Goal: Task Accomplishment & Management: Manage account settings

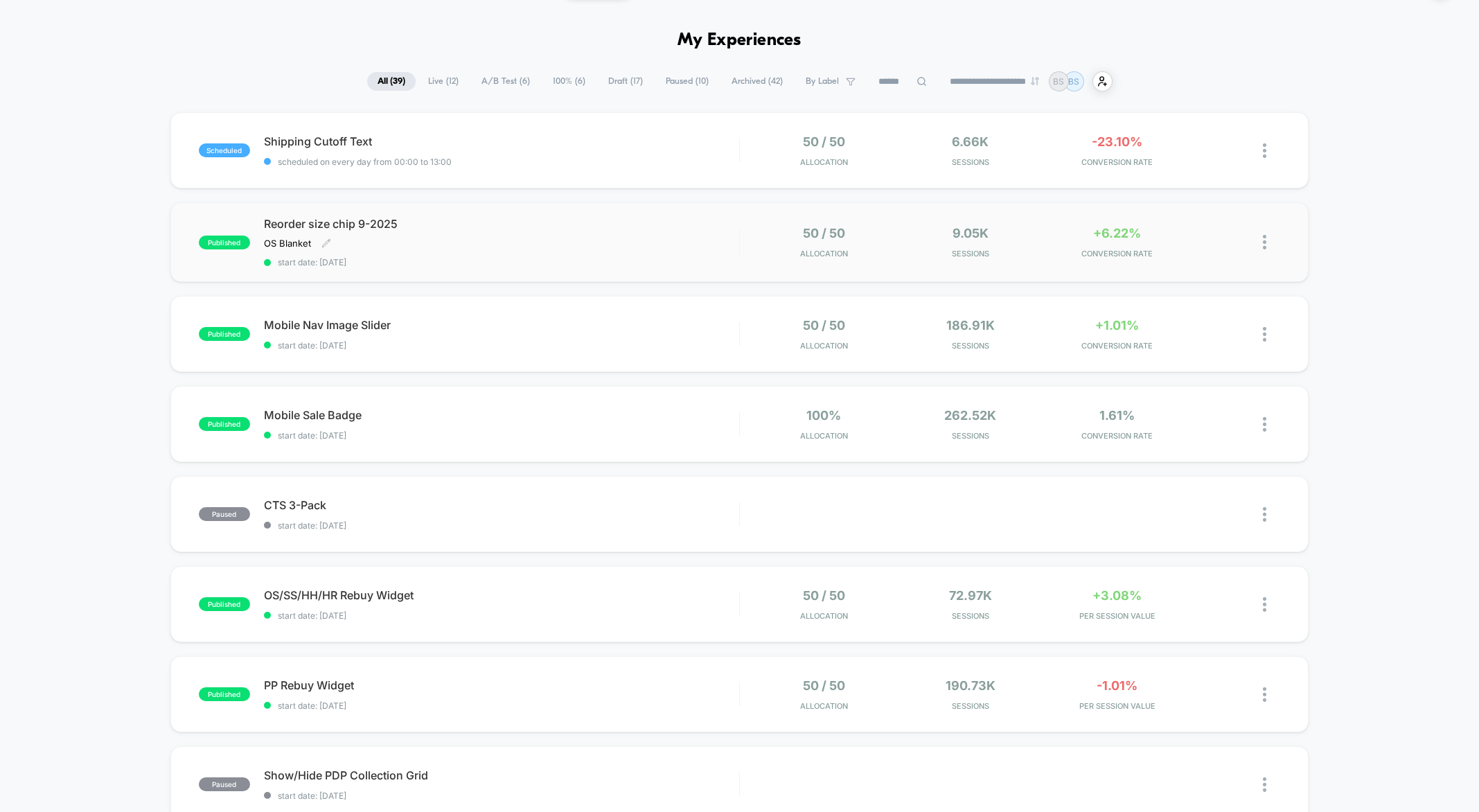
scroll to position [47, 0]
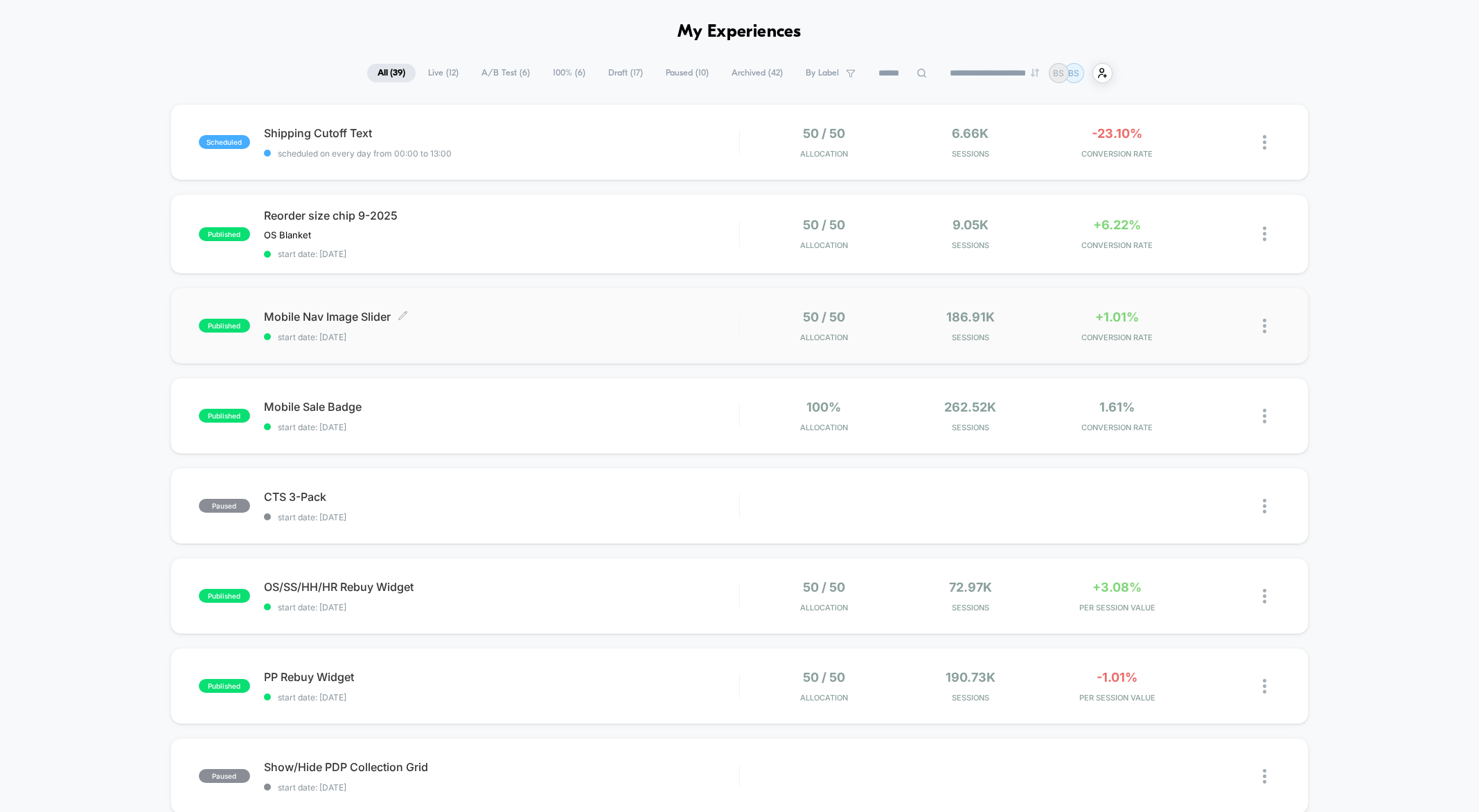
click at [588, 333] on span "start date: [DATE]" at bounding box center [501, 337] width 475 height 11
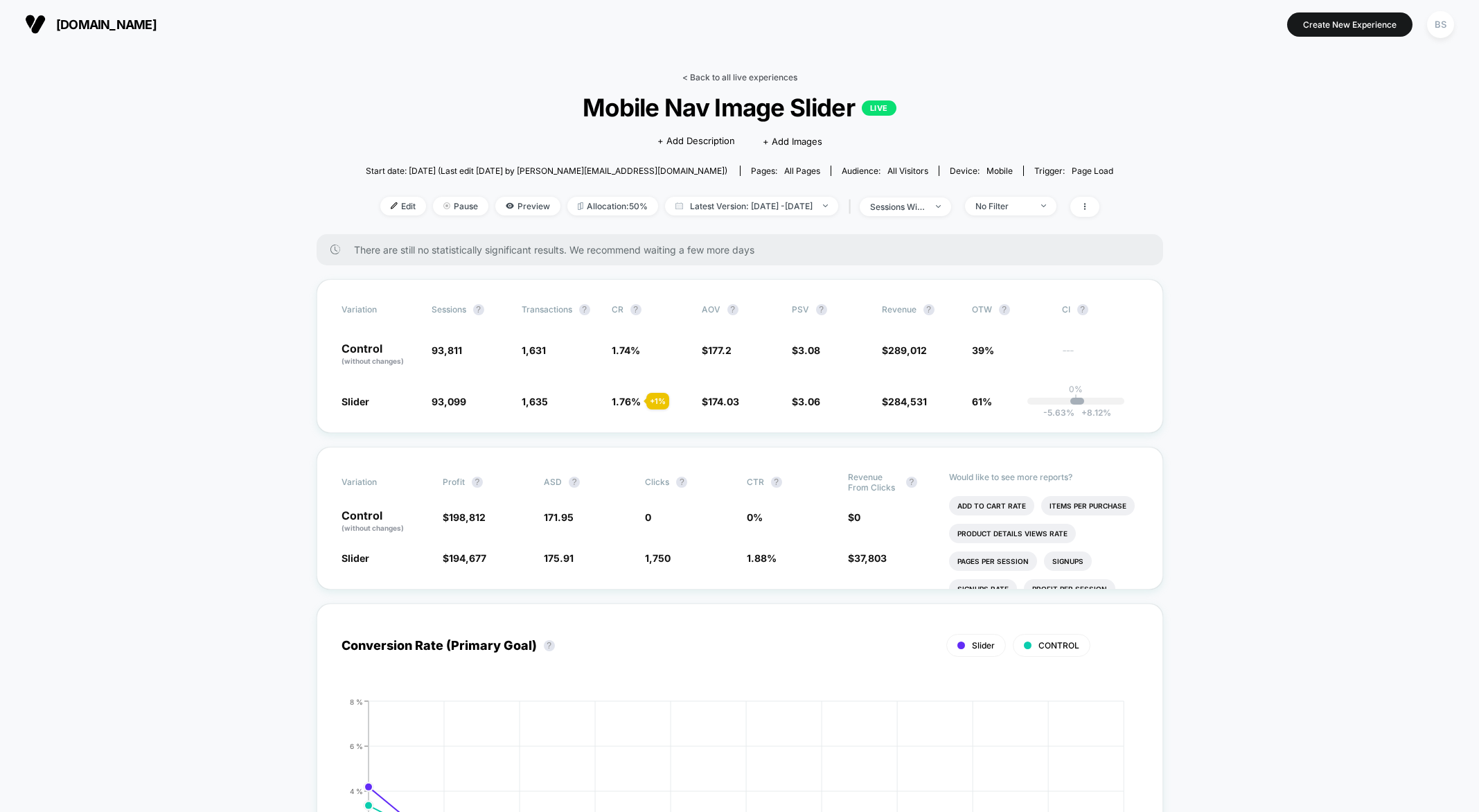
click at [686, 75] on link "< Back to all live experiences" at bounding box center [740, 77] width 115 height 11
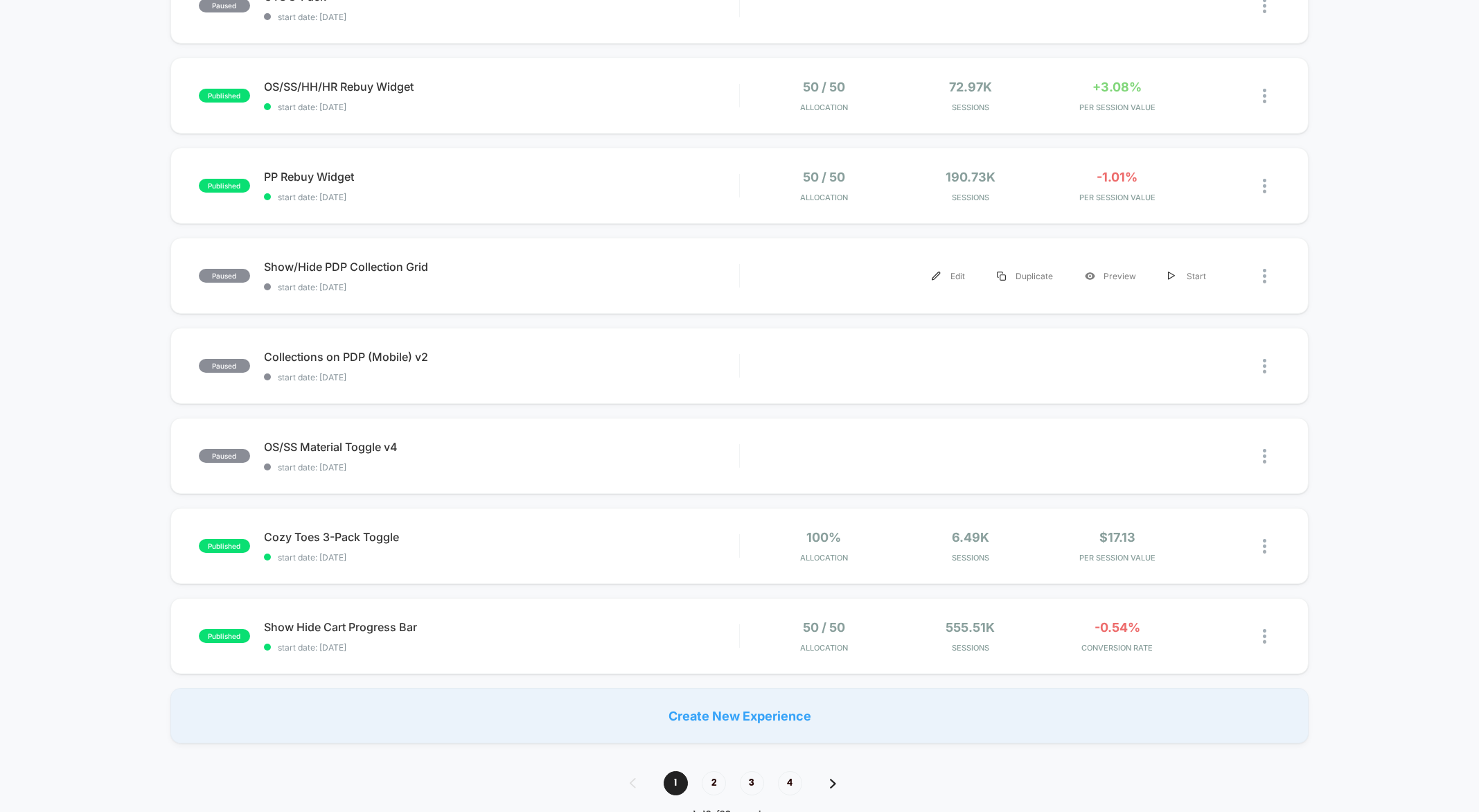
scroll to position [787, 0]
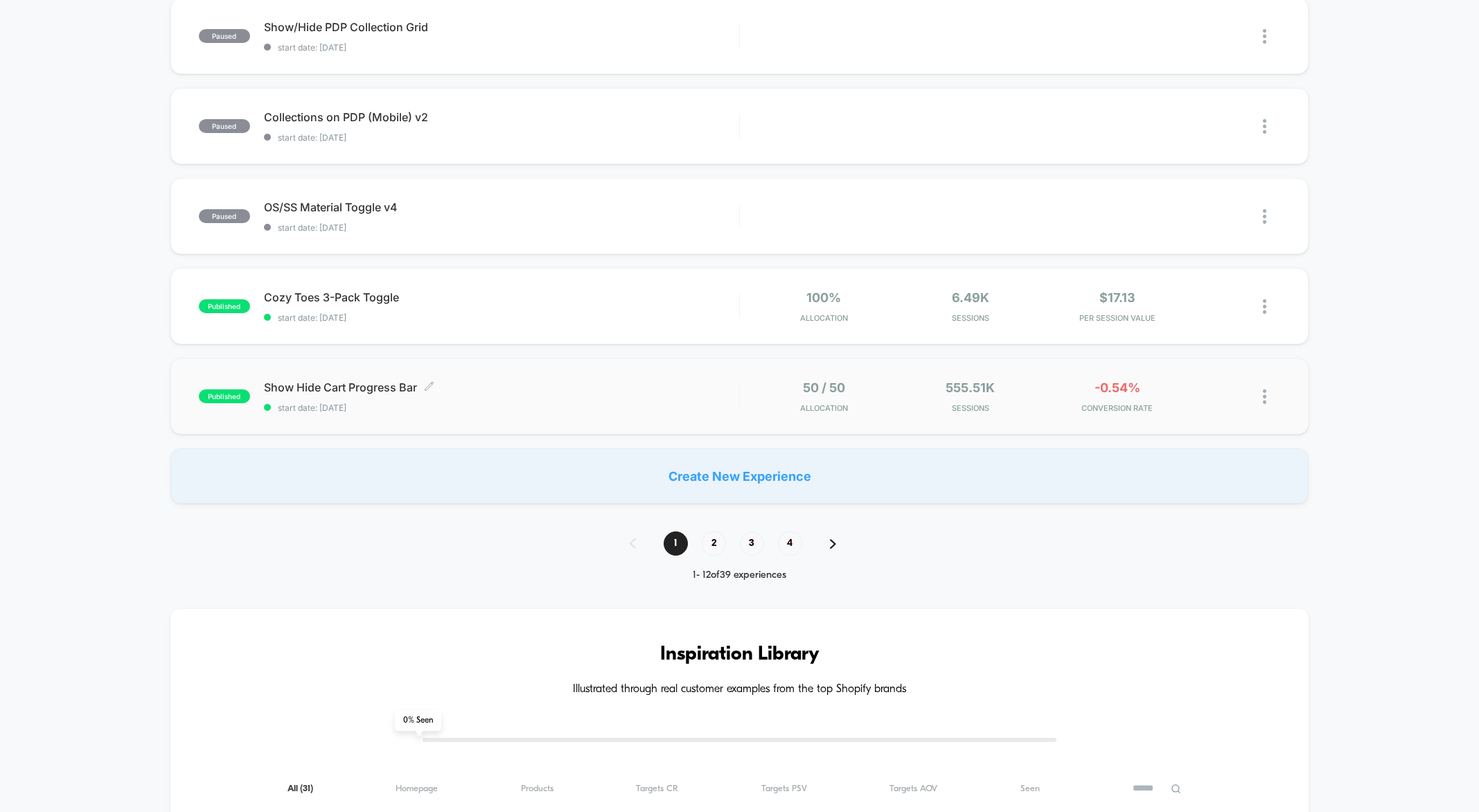
click at [639, 384] on span "Show Hide Cart Progress Bar Click to edit experience details" at bounding box center [501, 387] width 475 height 14
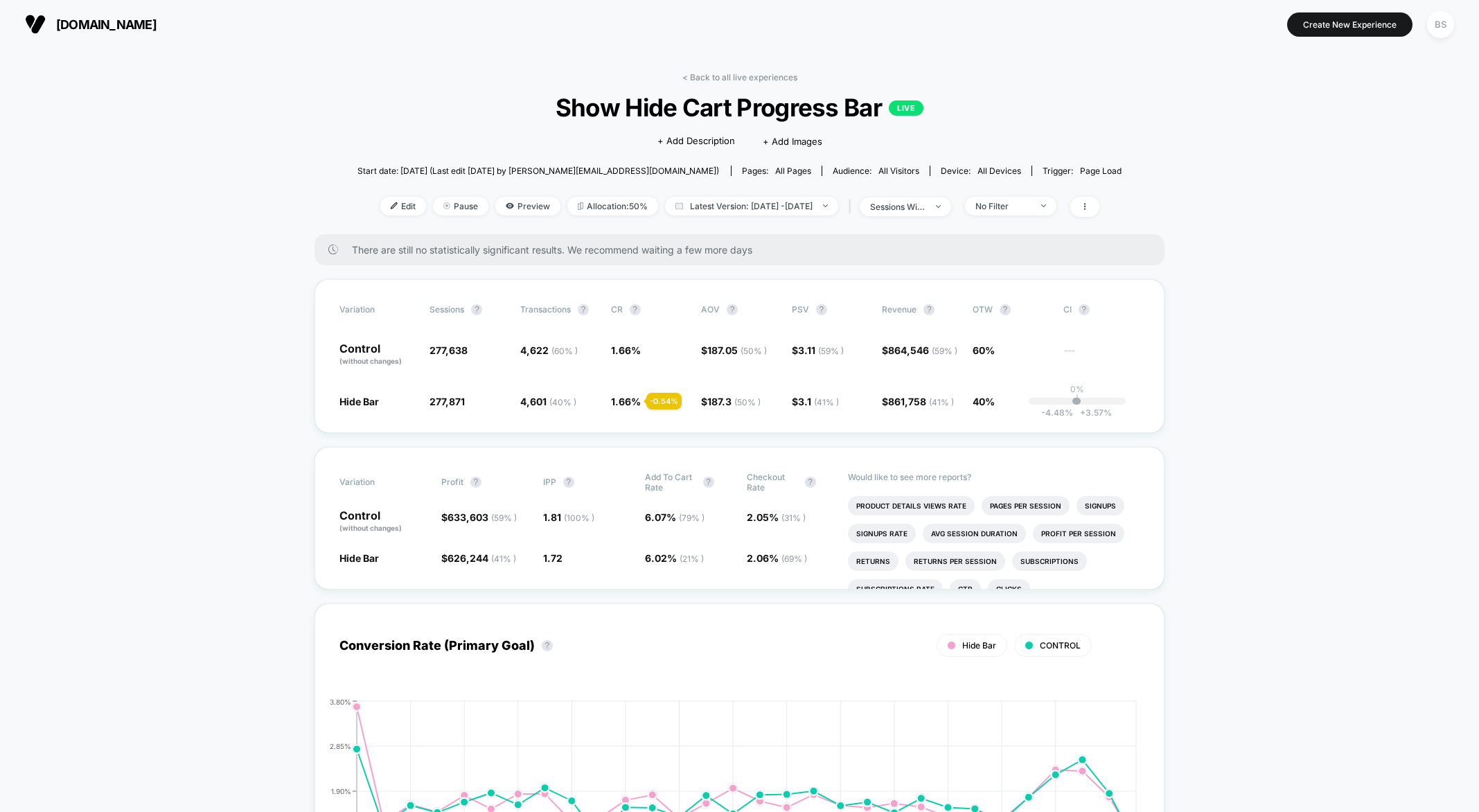
click at [712, 85] on div "< Back to all live experiences Show Hide Cart Progress Bar LIVE Click to edit e…" at bounding box center [740, 153] width 765 height 162
click at [713, 73] on link "< Back to all live experiences" at bounding box center [740, 77] width 115 height 11
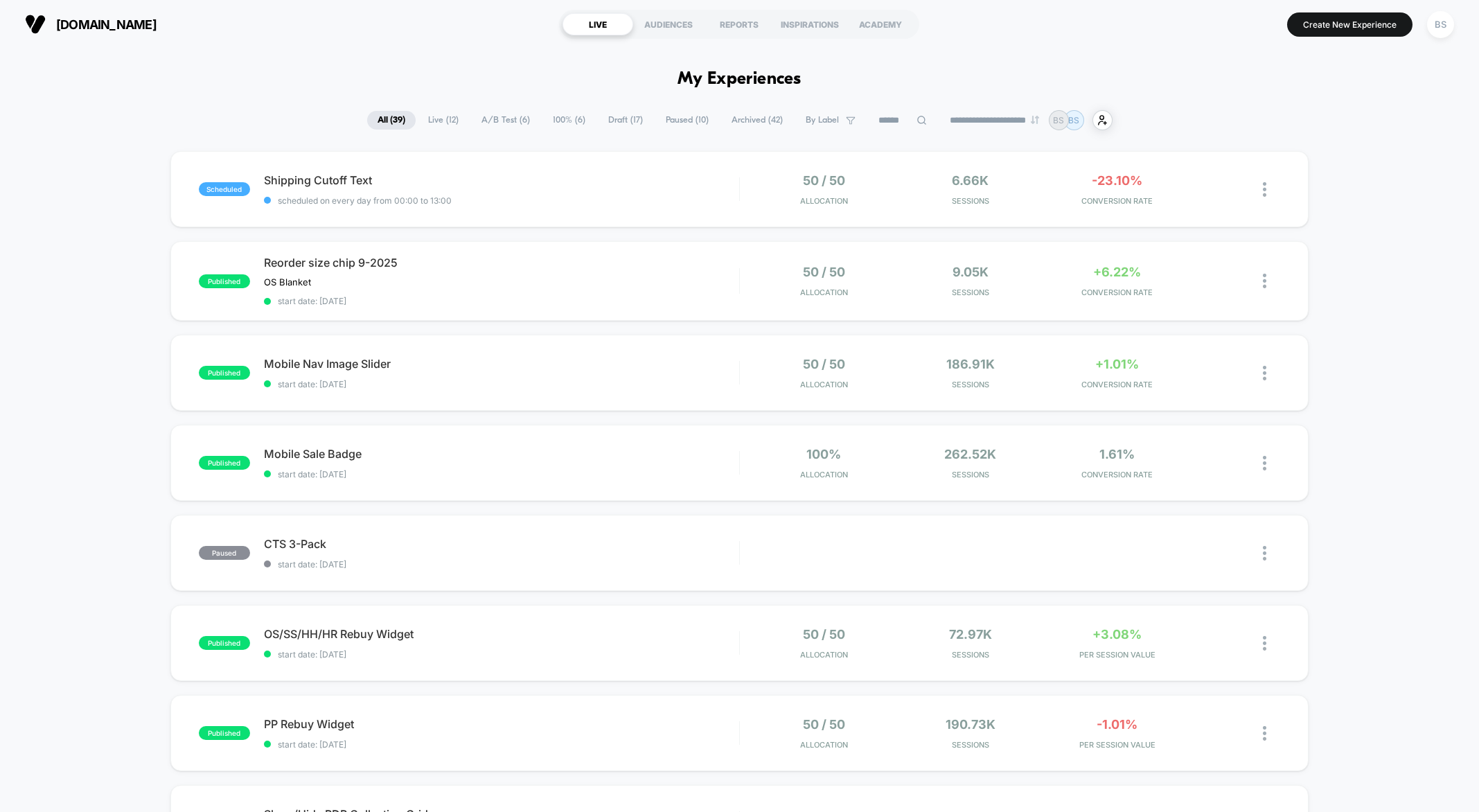
click at [531, 228] on div "scheduled Shipping Cutoff Text scheduled on every day from 00:00 to 13:00 50 / …" at bounding box center [740, 721] width 1479 height 1139
click at [557, 199] on span "scheduled on every day from 00:00 to 13:00" at bounding box center [501, 200] width 475 height 11
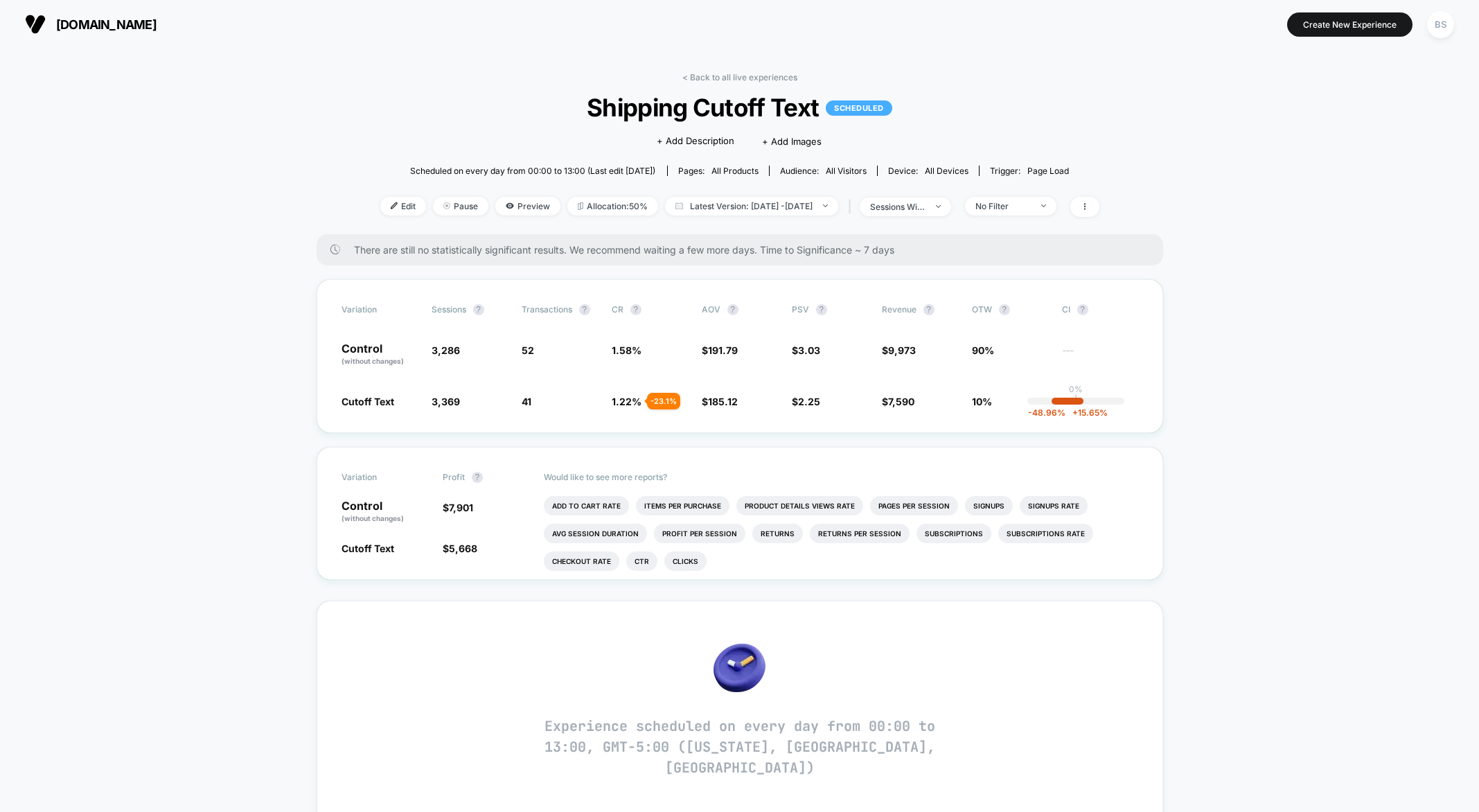
click at [681, 89] on div "< Back to all live experiences Shipping Cutoff Text SCHEDULED Click to edit exp…" at bounding box center [740, 153] width 719 height 162
click at [710, 82] on div "< Back to all live experiences Shipping Cutoff Text SCHEDULED Click to edit exp…" at bounding box center [740, 153] width 719 height 162
click at [711, 76] on link "< Back to all live experiences" at bounding box center [740, 77] width 115 height 11
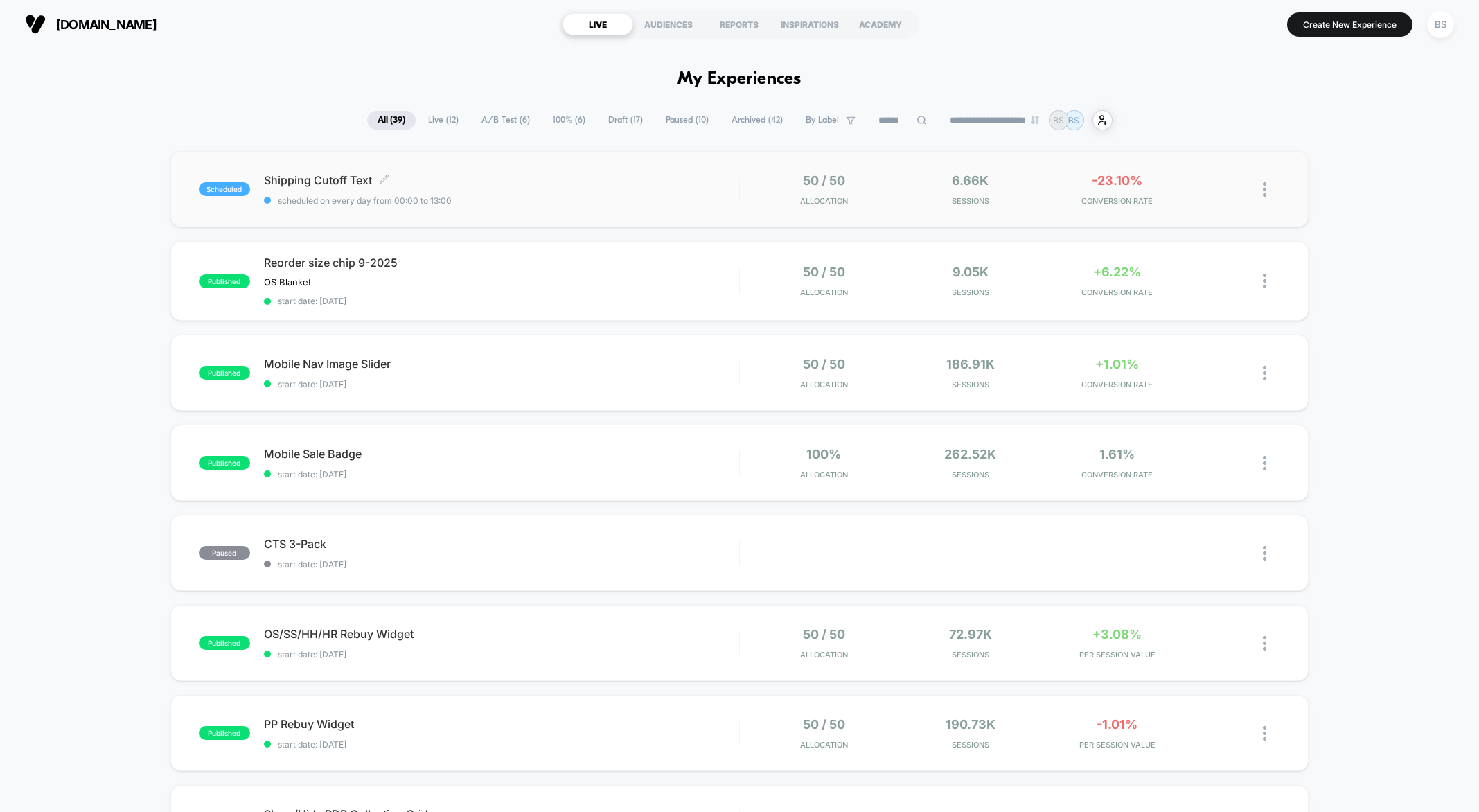
scroll to position [131, 0]
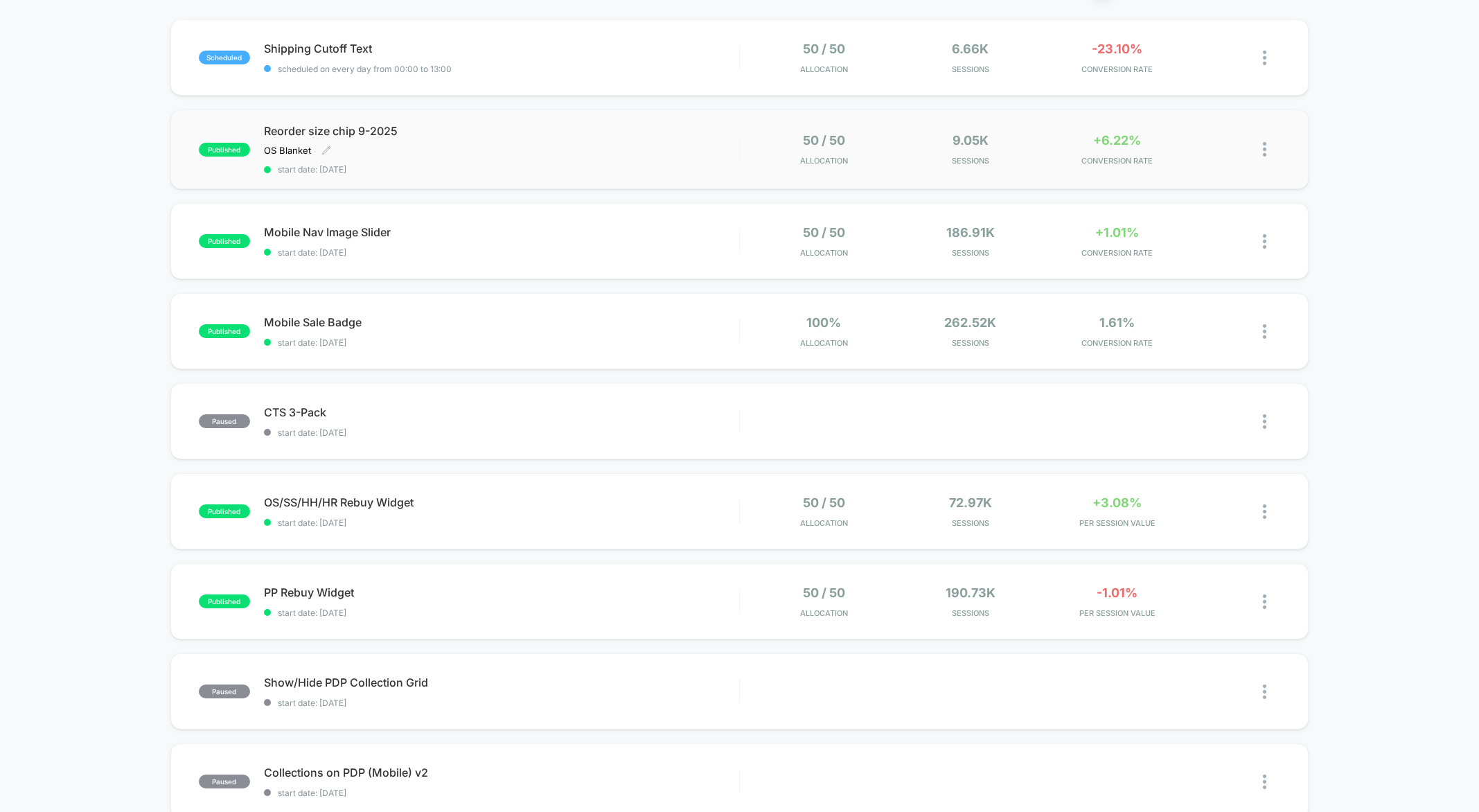
click at [679, 155] on div "Reorder size chip 9-2025 OS Blanket Click to edit experience details OS Blanket…" at bounding box center [501, 149] width 475 height 51
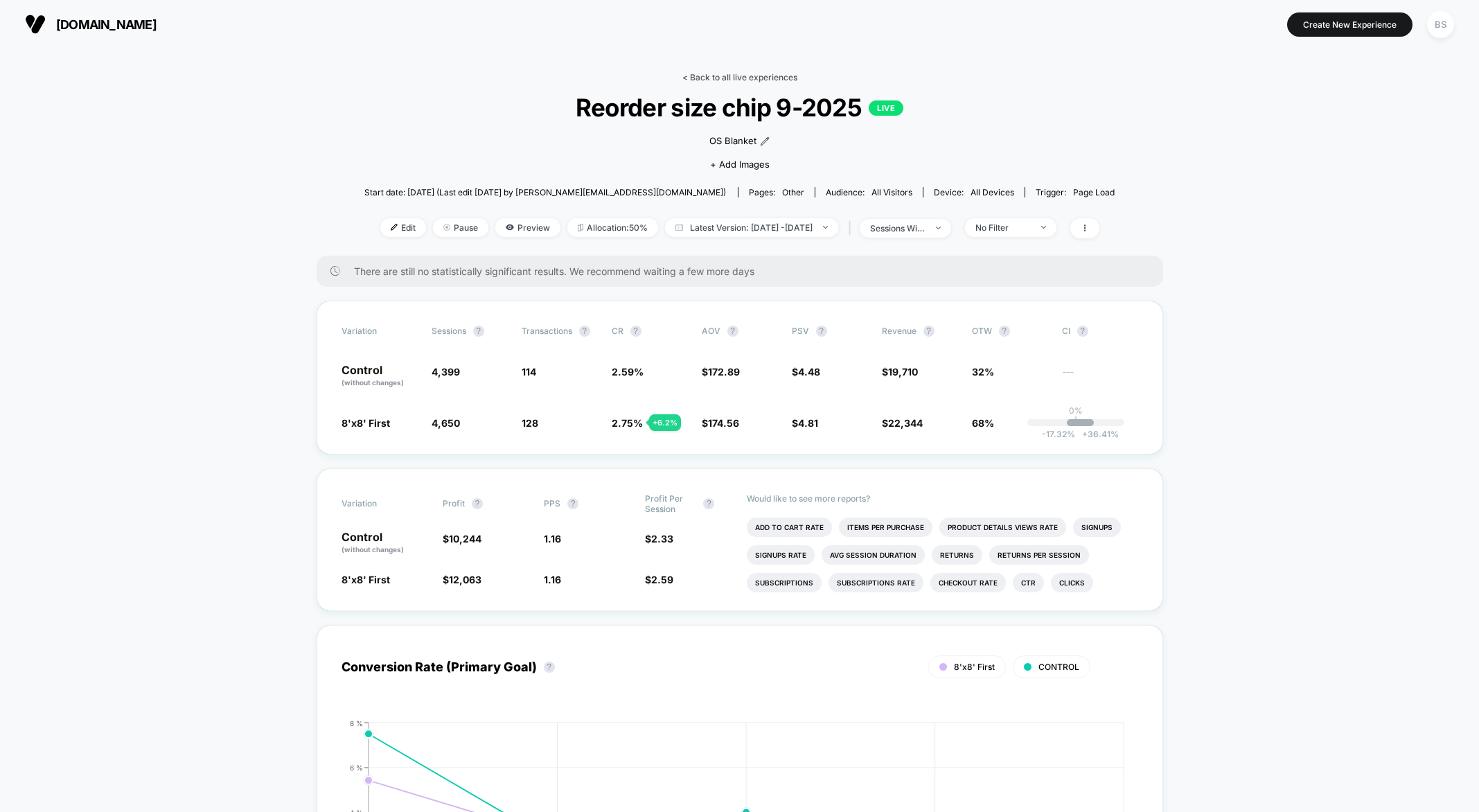
click at [726, 76] on link "< Back to all live experiences" at bounding box center [740, 77] width 115 height 11
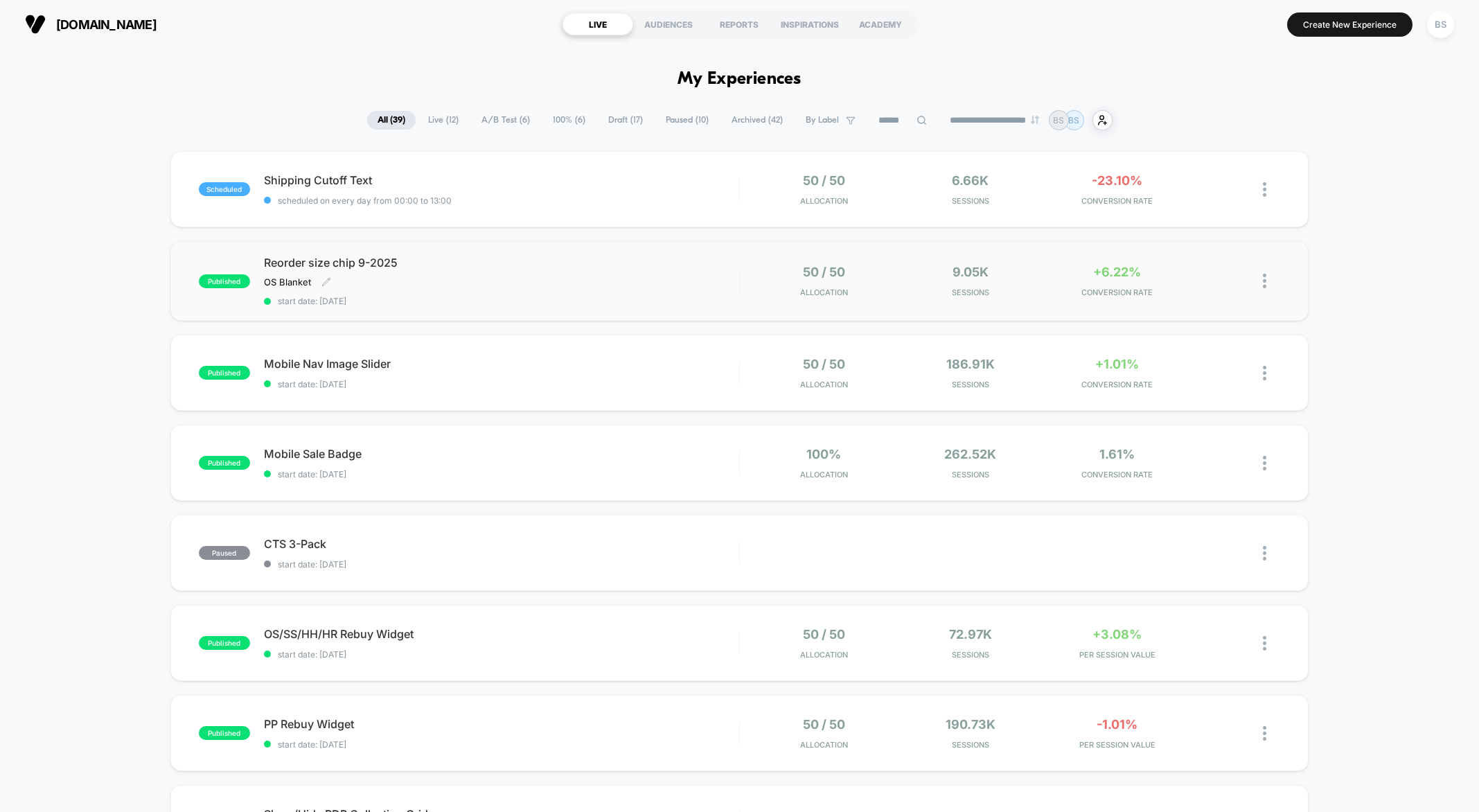
click at [643, 264] on span "Reorder size chip 9-2025" at bounding box center [501, 262] width 475 height 14
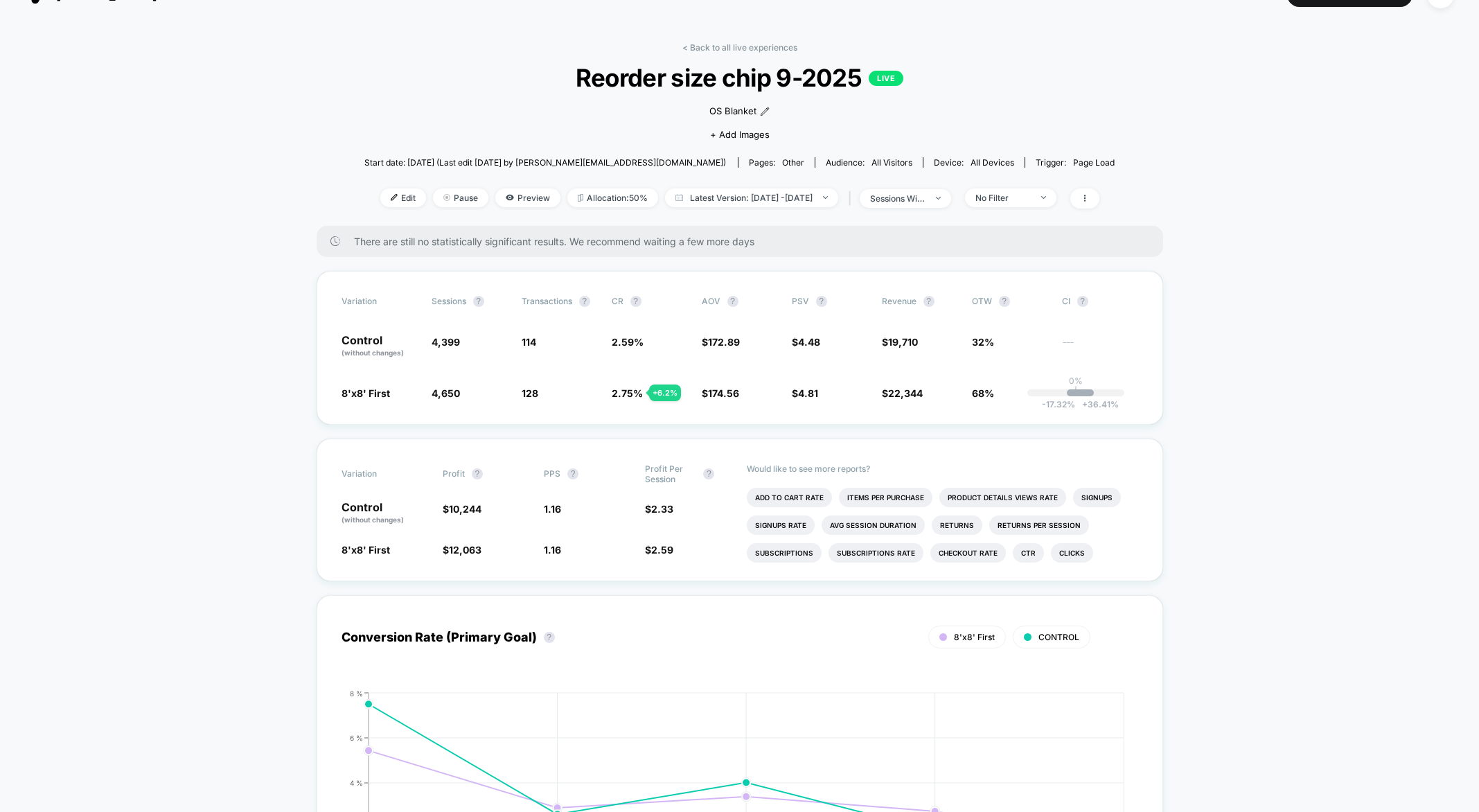
scroll to position [33, 0]
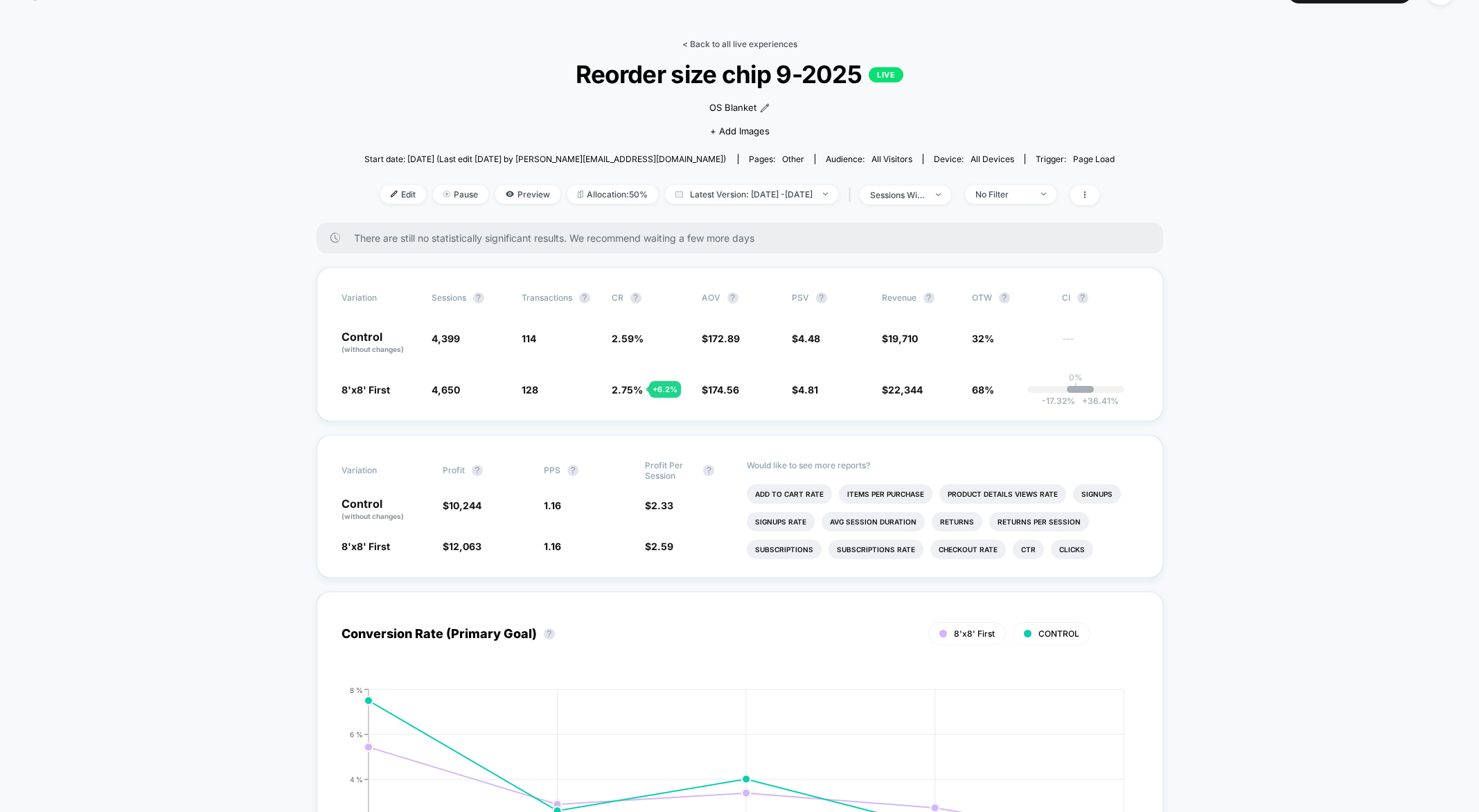
click at [717, 40] on link "< Back to all live experiences" at bounding box center [740, 44] width 115 height 11
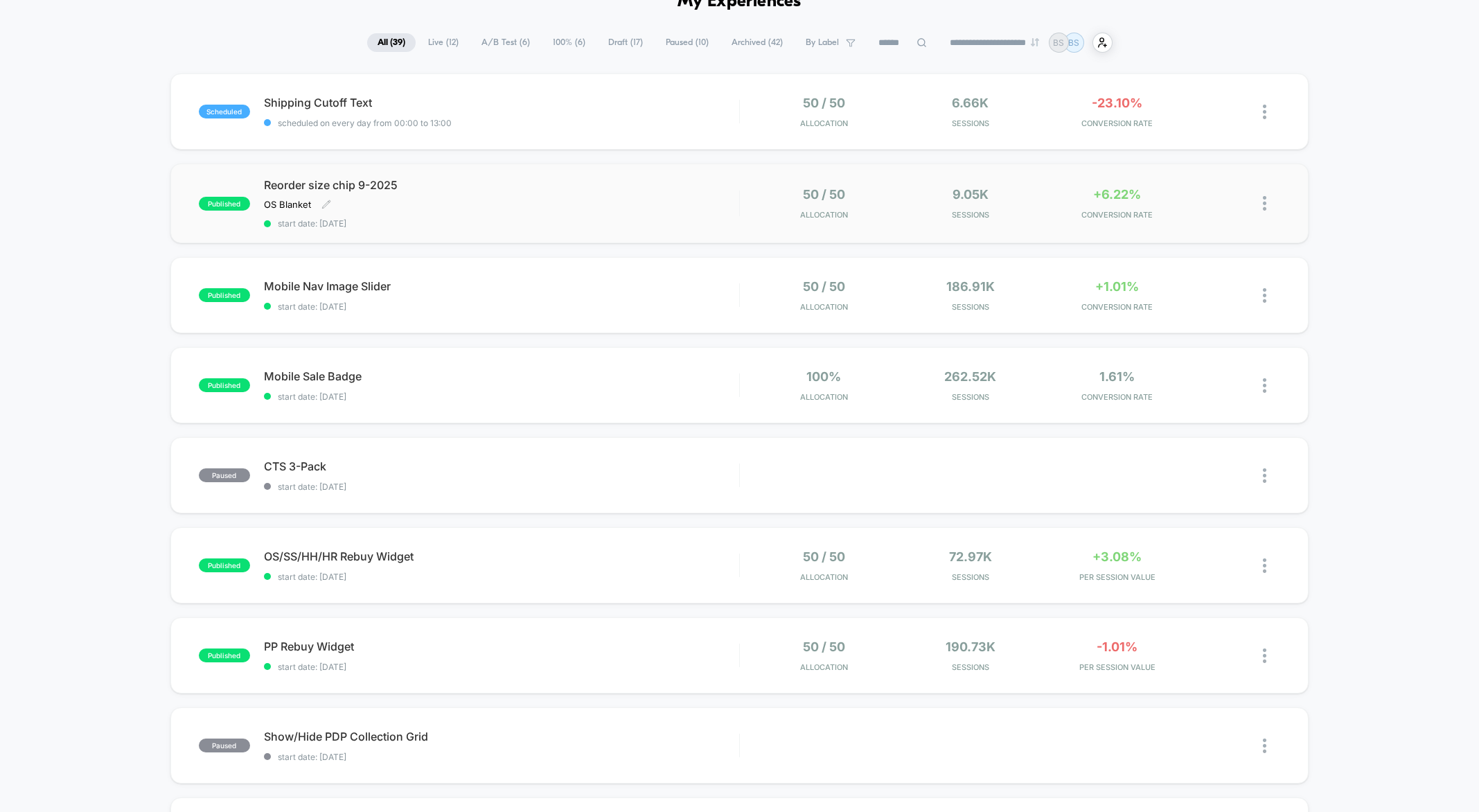
scroll to position [80, 0]
click at [717, 73] on div "scheduled Shipping Cutoff Text scheduled on every day from 00:00 to 13:00 50 / …" at bounding box center [740, 109] width 1139 height 76
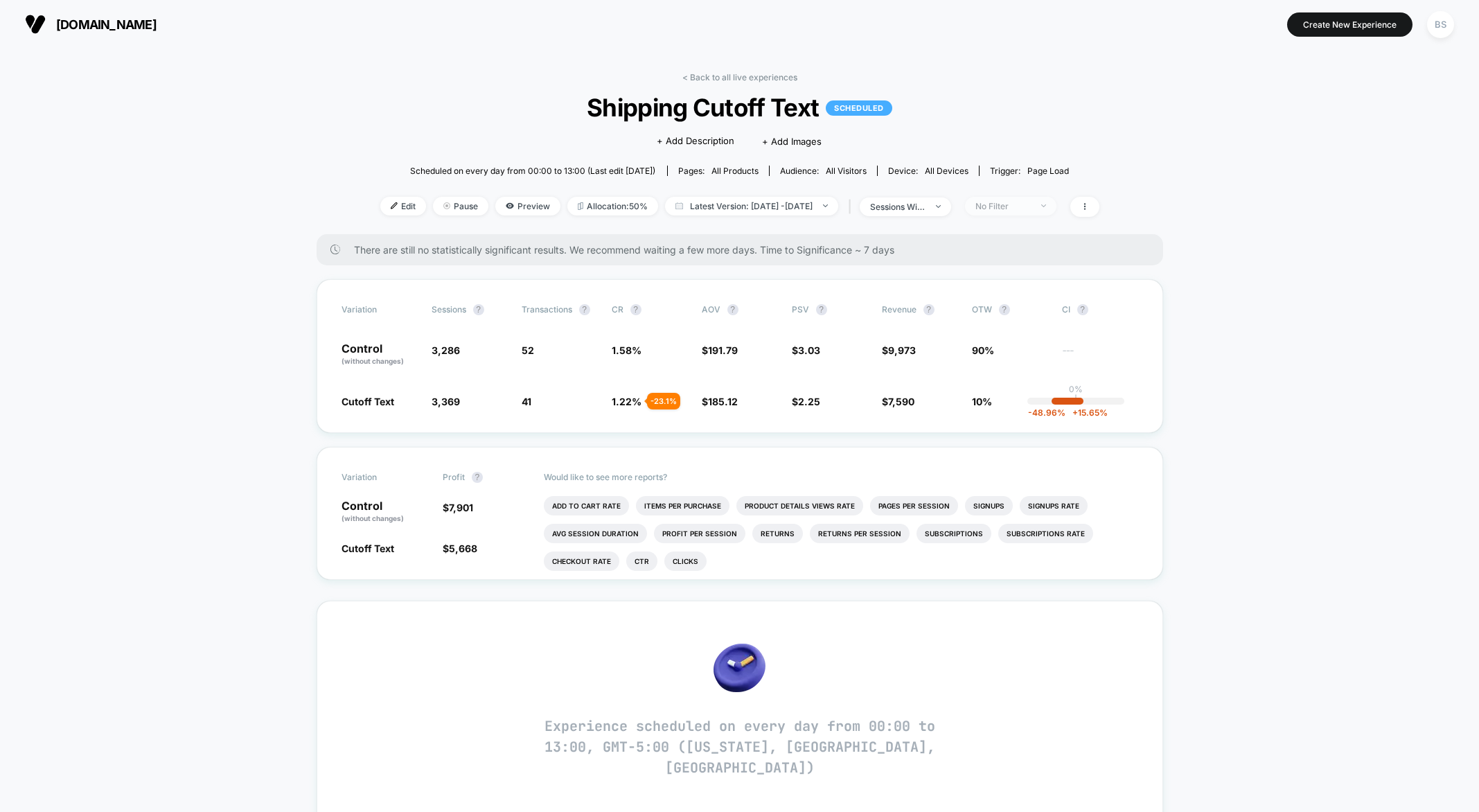
click at [1019, 208] on div "No Filter" at bounding box center [1003, 206] width 56 height 11
click at [1010, 336] on span "New Visitors" at bounding box center [1020, 341] width 57 height 11
click at [1014, 390] on div "Mobile Visitors ? Desktop Visitors ? Returning Visitors ? New Visitors ? No Fil…" at bounding box center [1033, 335] width 170 height 211
click at [1014, 404] on button "Save" at bounding box center [1033, 408] width 127 height 23
click at [1037, 224] on div "< Back to all live experiences Shipping Cutoff Text SCHEDULED Click to edit exp…" at bounding box center [740, 153] width 719 height 162
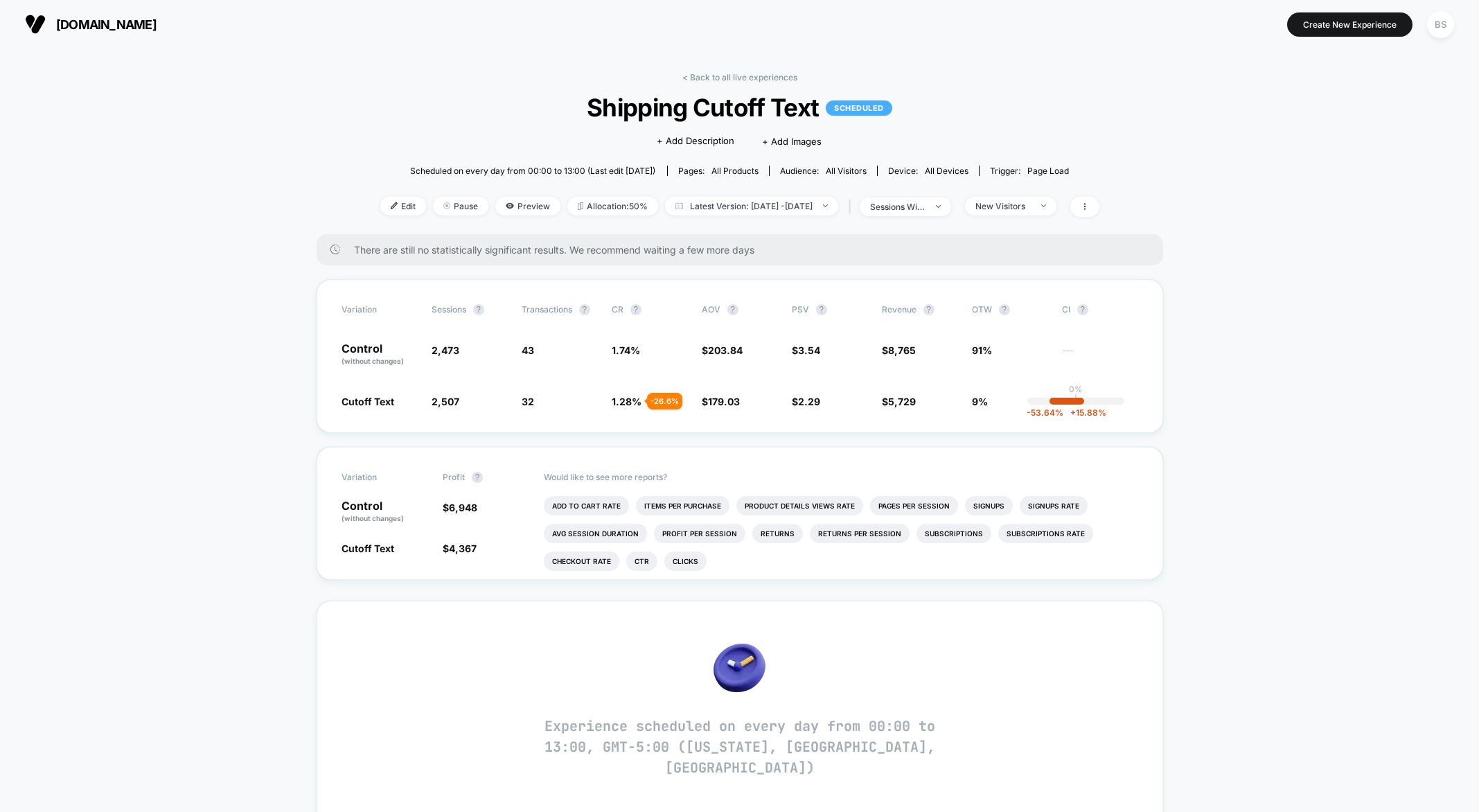
click at [1037, 216] on div "Edit Pause Preview Allocation: 50% Latest Version: [DATE] - [DATE] | sessions w…" at bounding box center [740, 206] width 719 height 20
click at [1037, 213] on span "New Visitors" at bounding box center [1010, 206] width 91 height 19
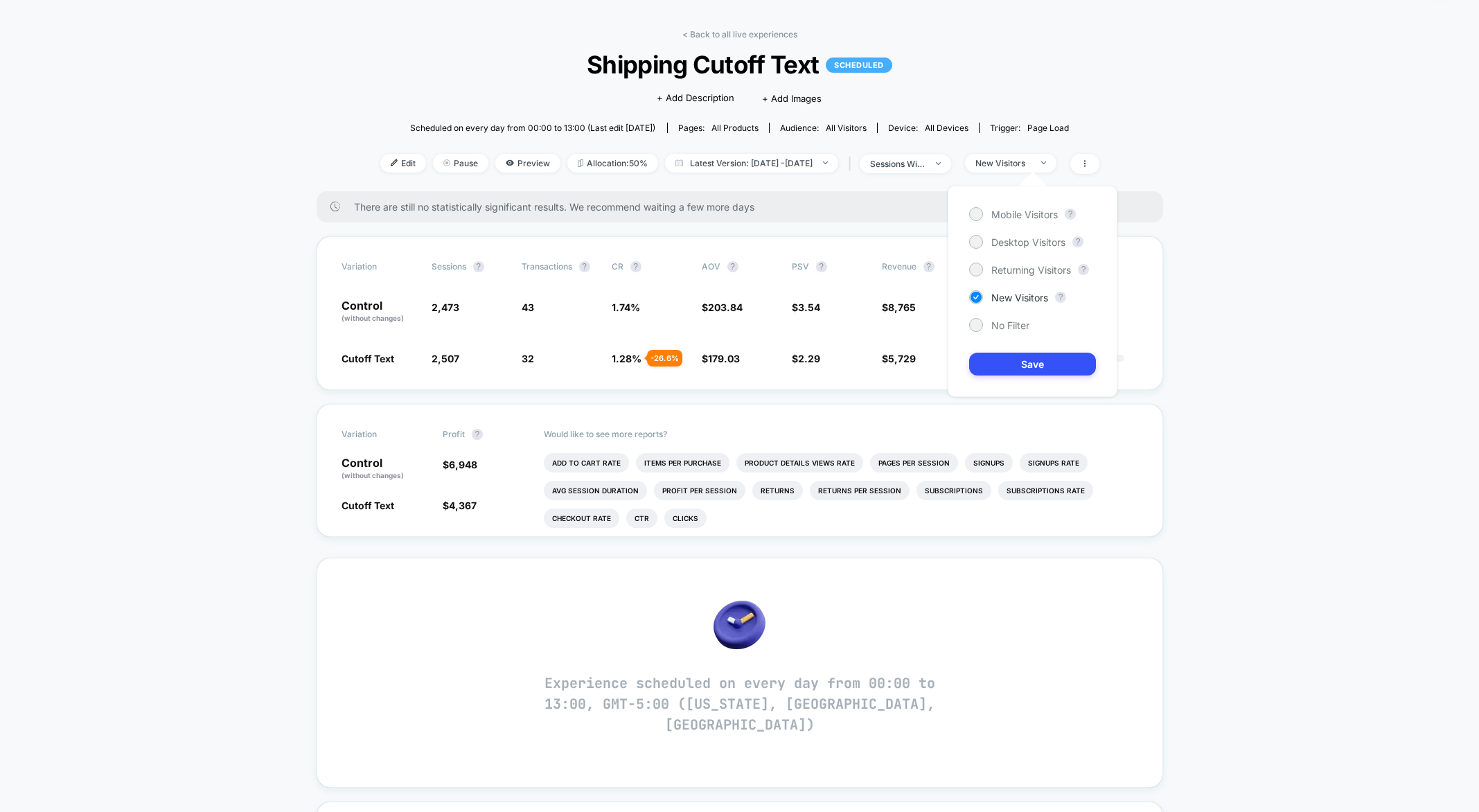
click at [1020, 258] on div "Mobile Visitors ? Desktop Visitors ? Returning Visitors ? New Visitors ? No Fil…" at bounding box center [1033, 291] width 170 height 211
click at [1020, 268] on span "Returning Visitors" at bounding box center [1032, 269] width 80 height 11
click at [1024, 353] on button "Save" at bounding box center [1033, 364] width 127 height 23
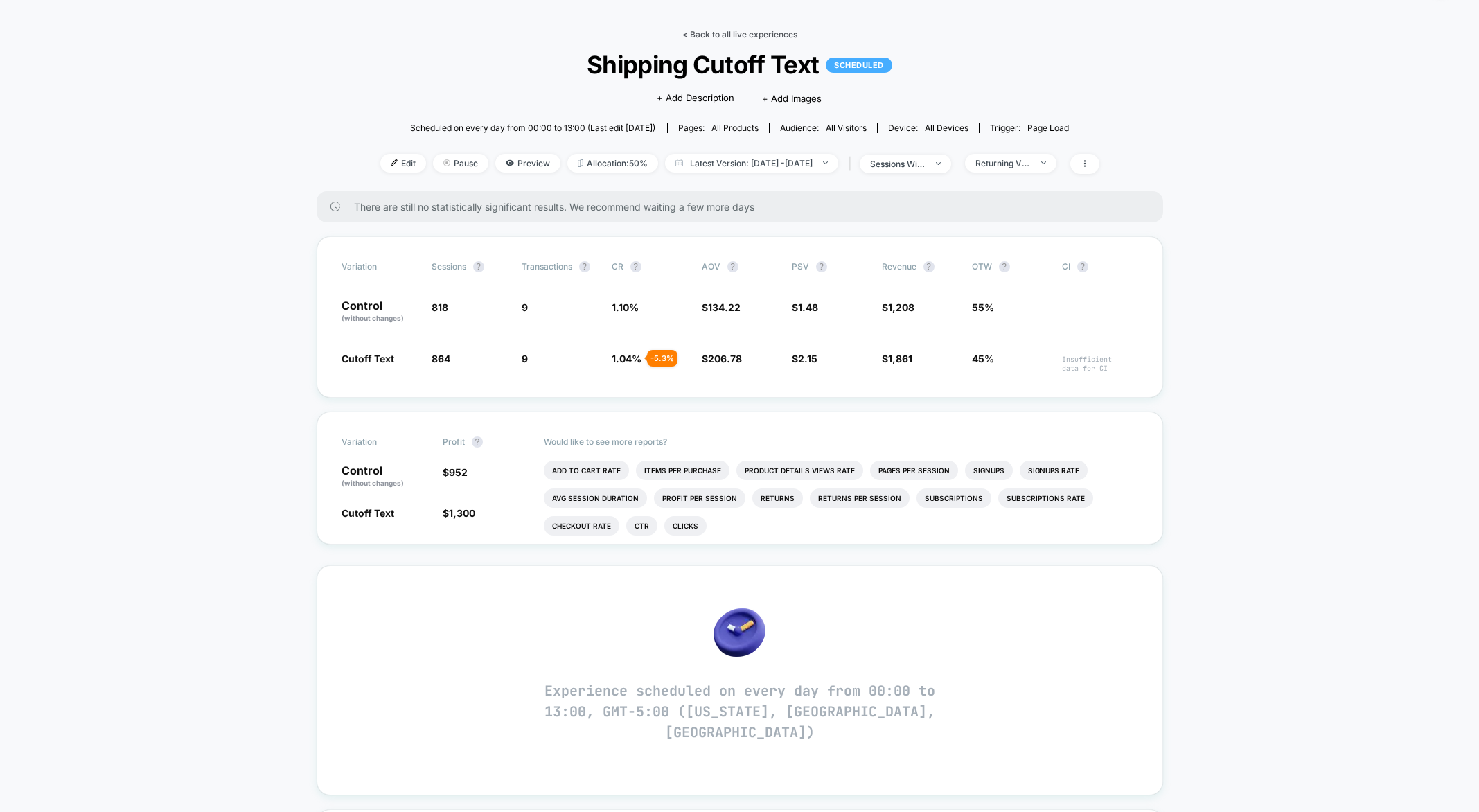
click at [695, 33] on link "< Back to all live experiences" at bounding box center [740, 34] width 115 height 11
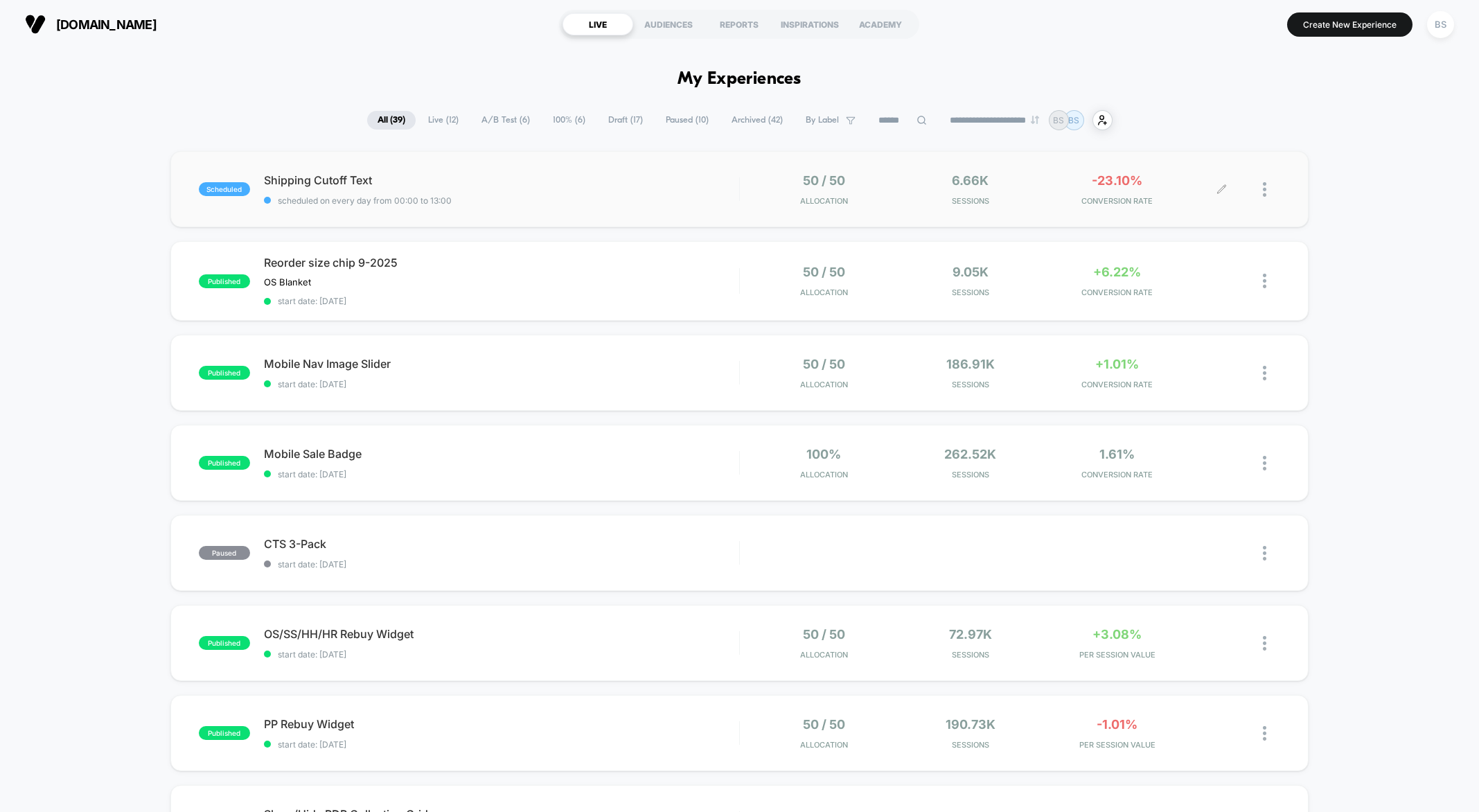
click at [1268, 189] on div at bounding box center [1272, 189] width 17 height 33
click at [1171, 168] on div "Pause" at bounding box center [1194, 173] width 125 height 31
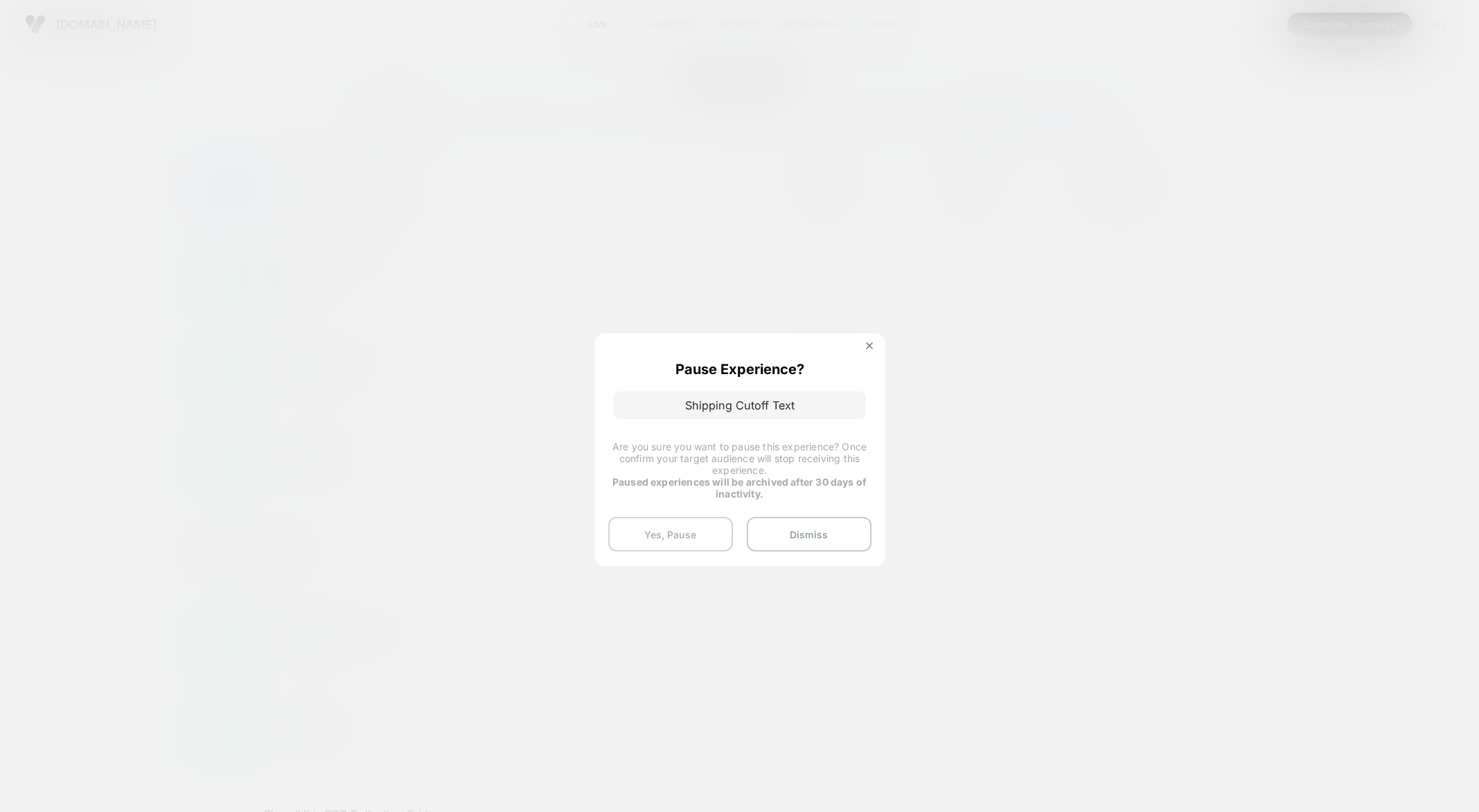
click at [693, 539] on button "Yes, Pause" at bounding box center [670, 534] width 125 height 34
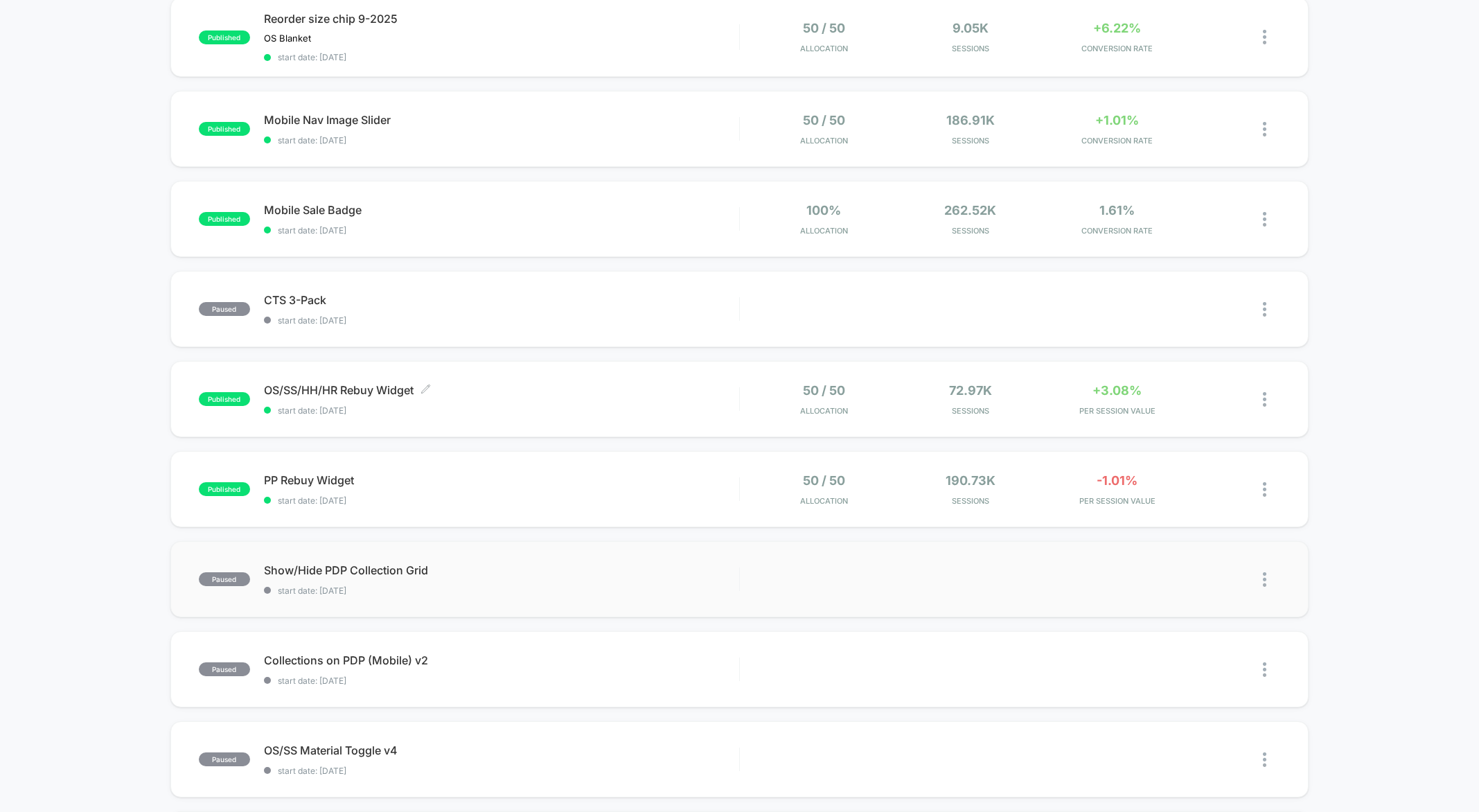
scroll to position [188, 0]
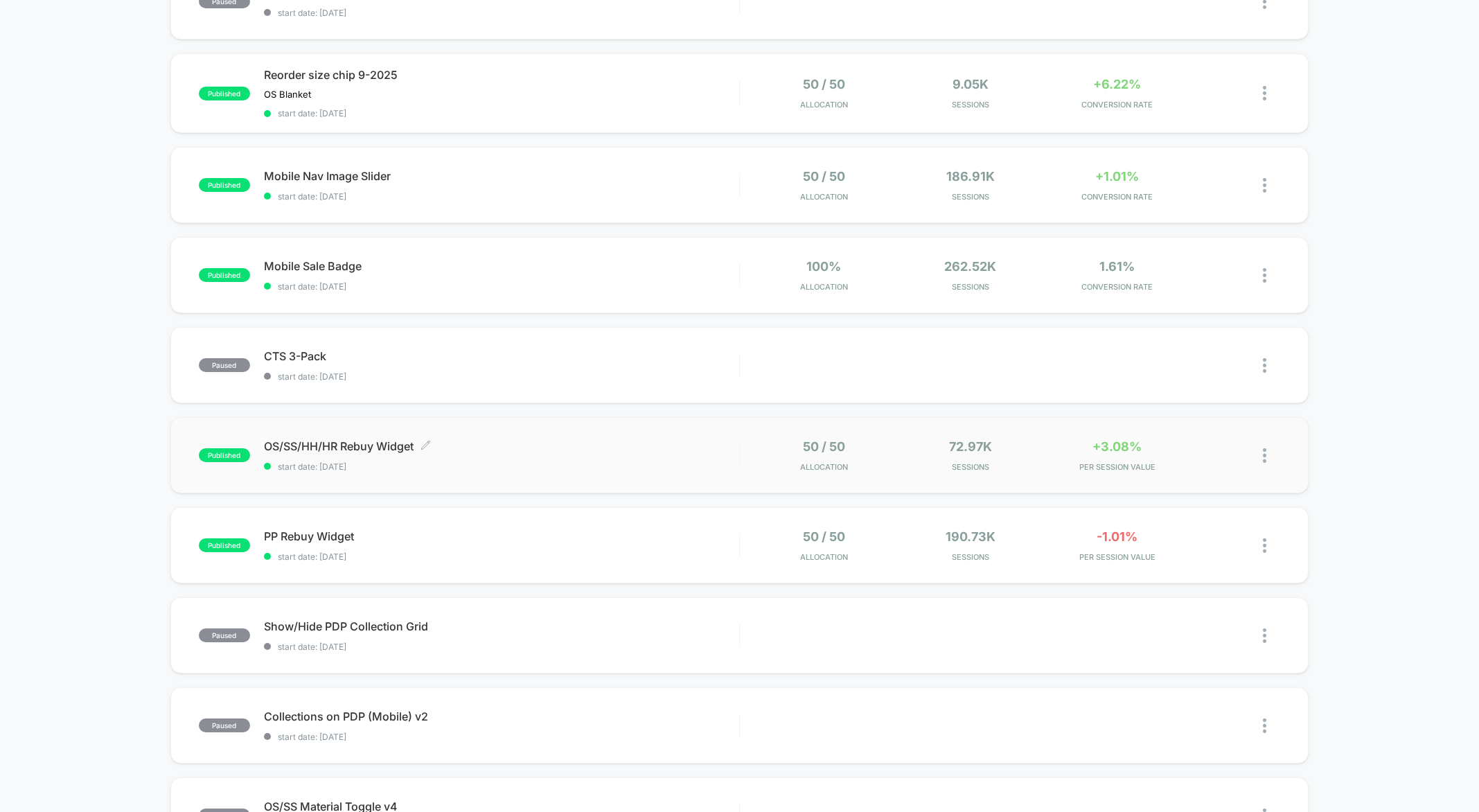
click at [673, 448] on span "OS/SS/HH/HR Rebuy Widget Click to edit experience details" at bounding box center [501, 446] width 475 height 14
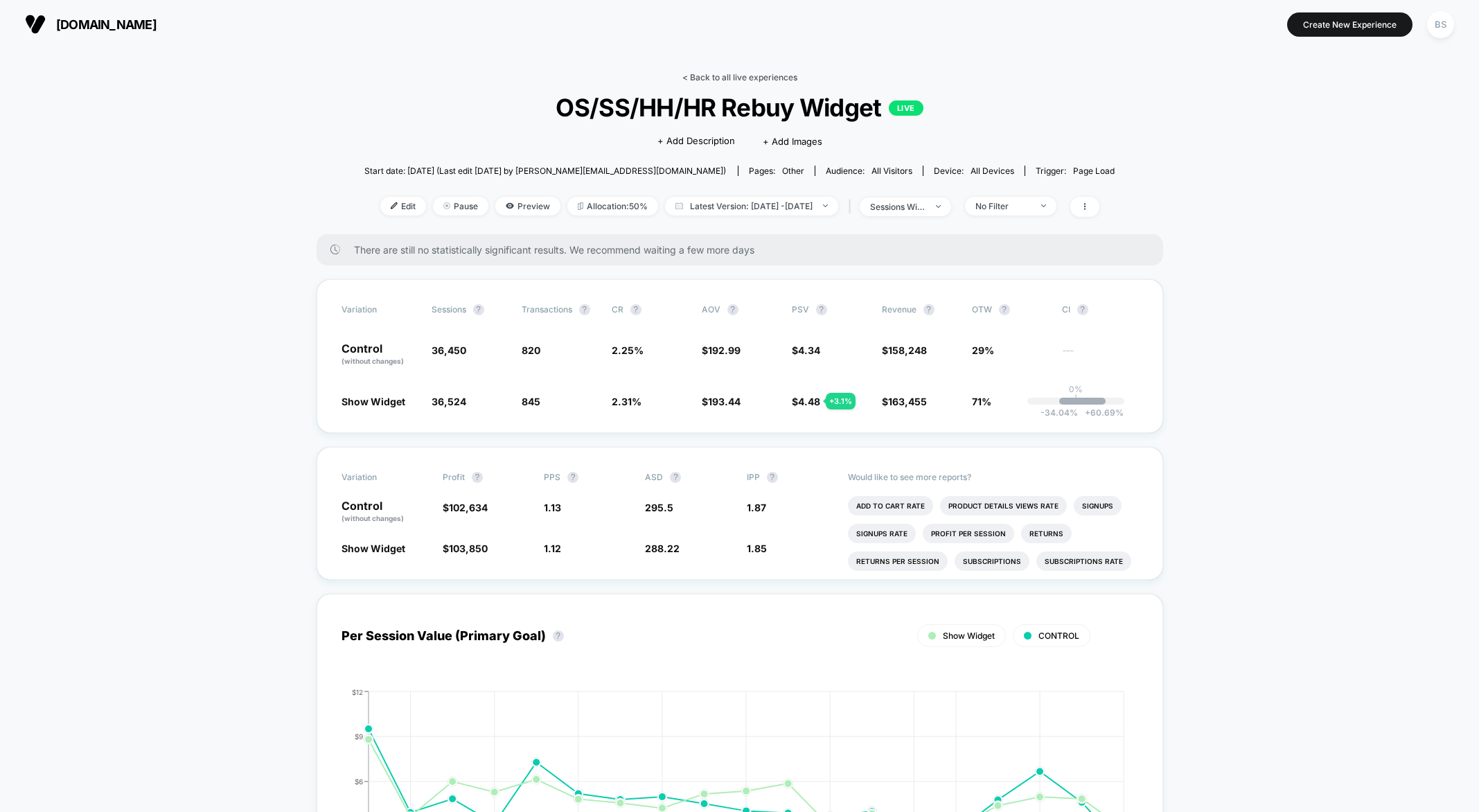
click at [707, 76] on link "< Back to all live experiences" at bounding box center [740, 77] width 115 height 11
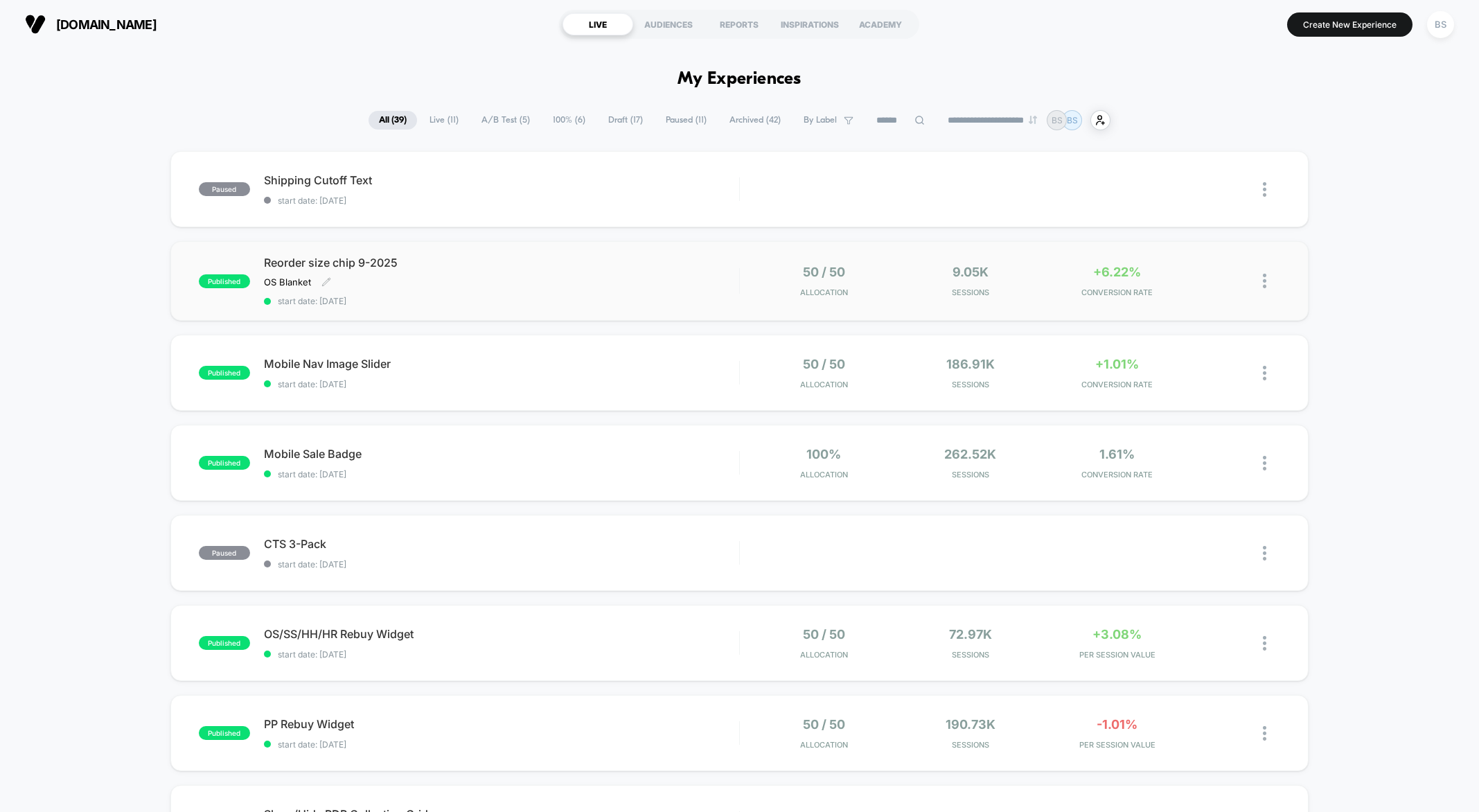
click at [580, 270] on div "Reorder size chip 9-2025 OS Blanket Click to edit experience details OS Blanket…" at bounding box center [501, 281] width 475 height 51
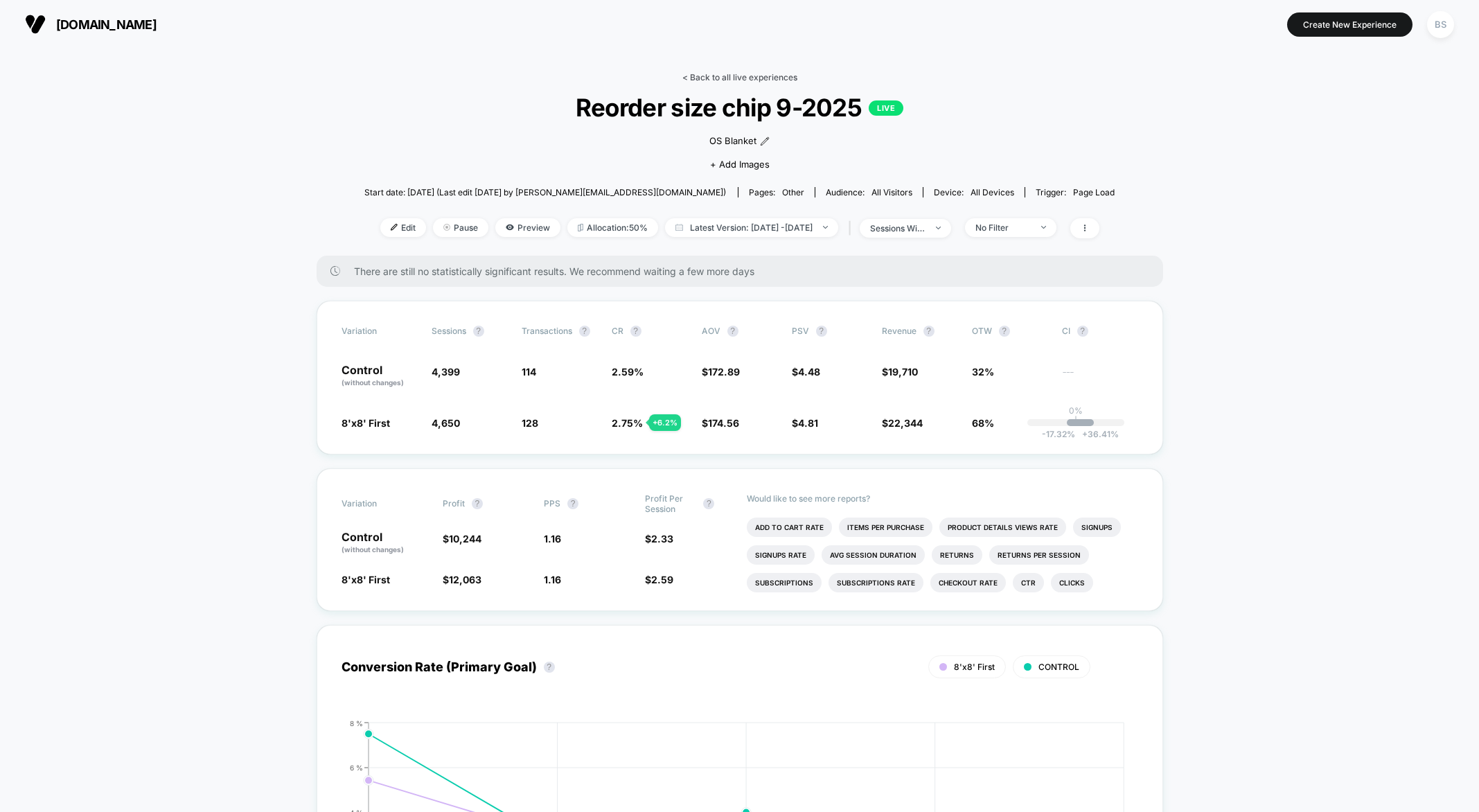
click at [710, 72] on link "< Back to all live experiences" at bounding box center [740, 77] width 115 height 11
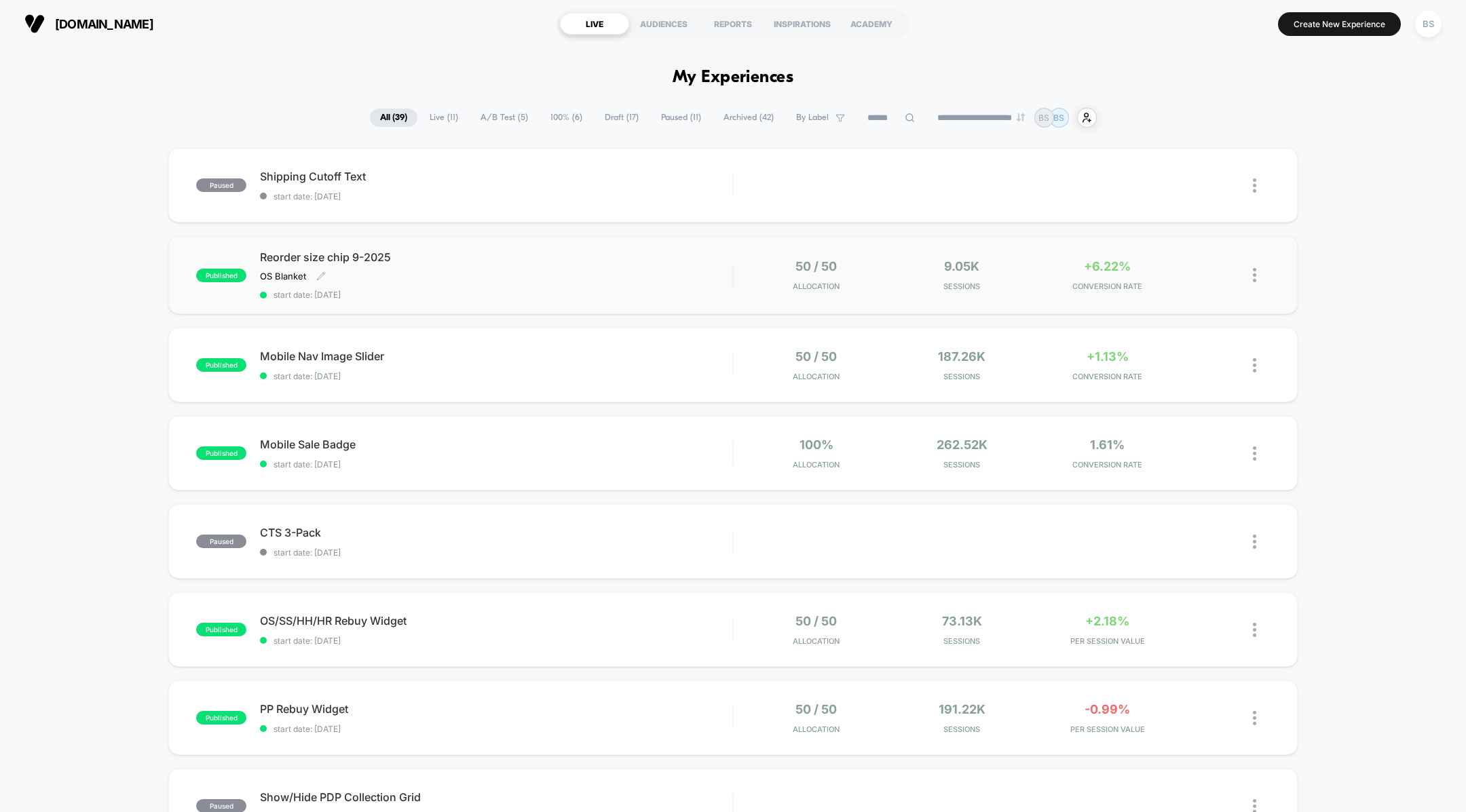
click at [597, 267] on div "Reorder size chip 9-2025 OS Blanket Click to edit experience details OS Blanket…" at bounding box center [496, 275] width 472 height 50
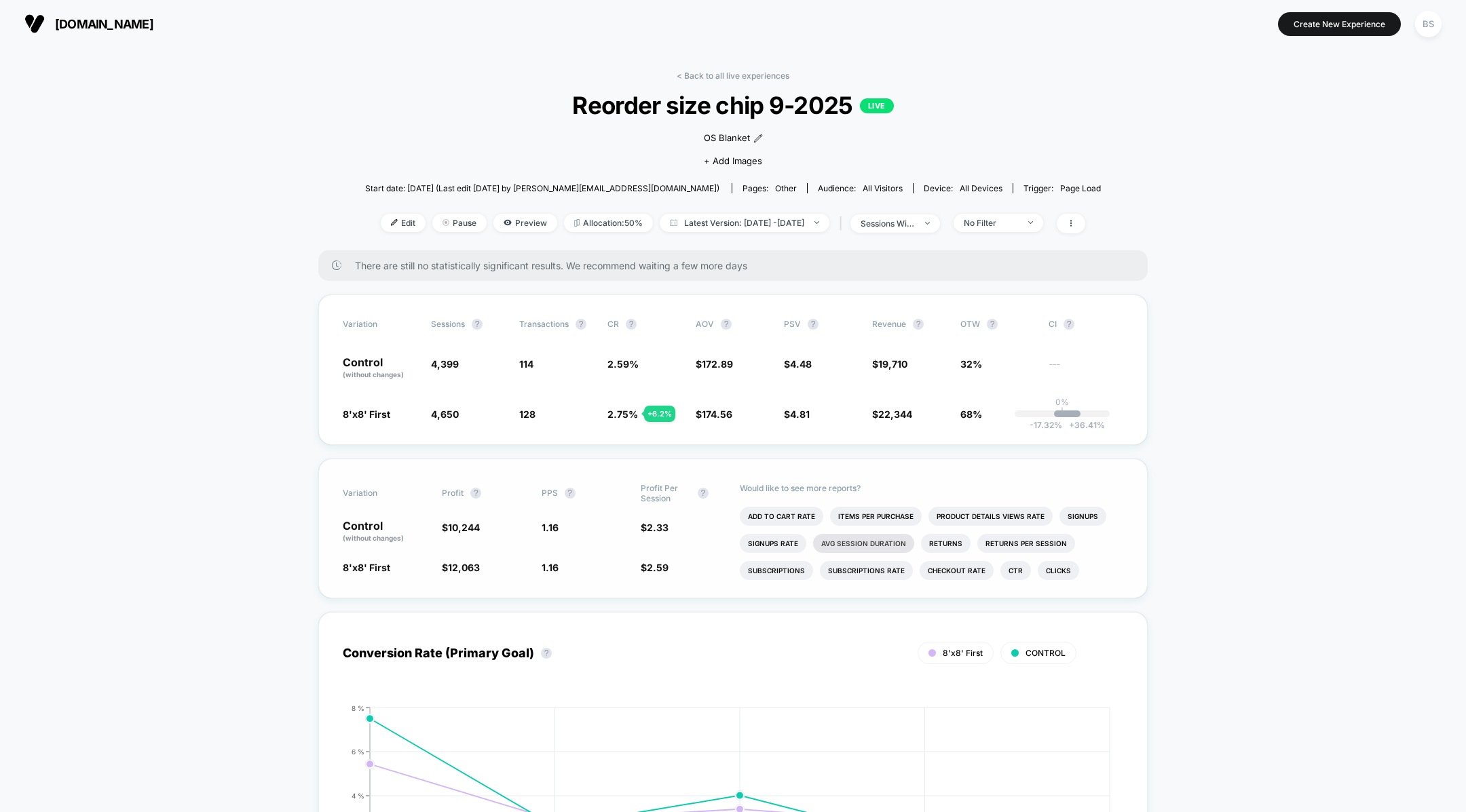
click at [876, 536] on li "Avg Session Duration" at bounding box center [863, 543] width 101 height 19
click at [55, 26] on span "[DOMAIN_NAME]" at bounding box center [104, 24] width 98 height 14
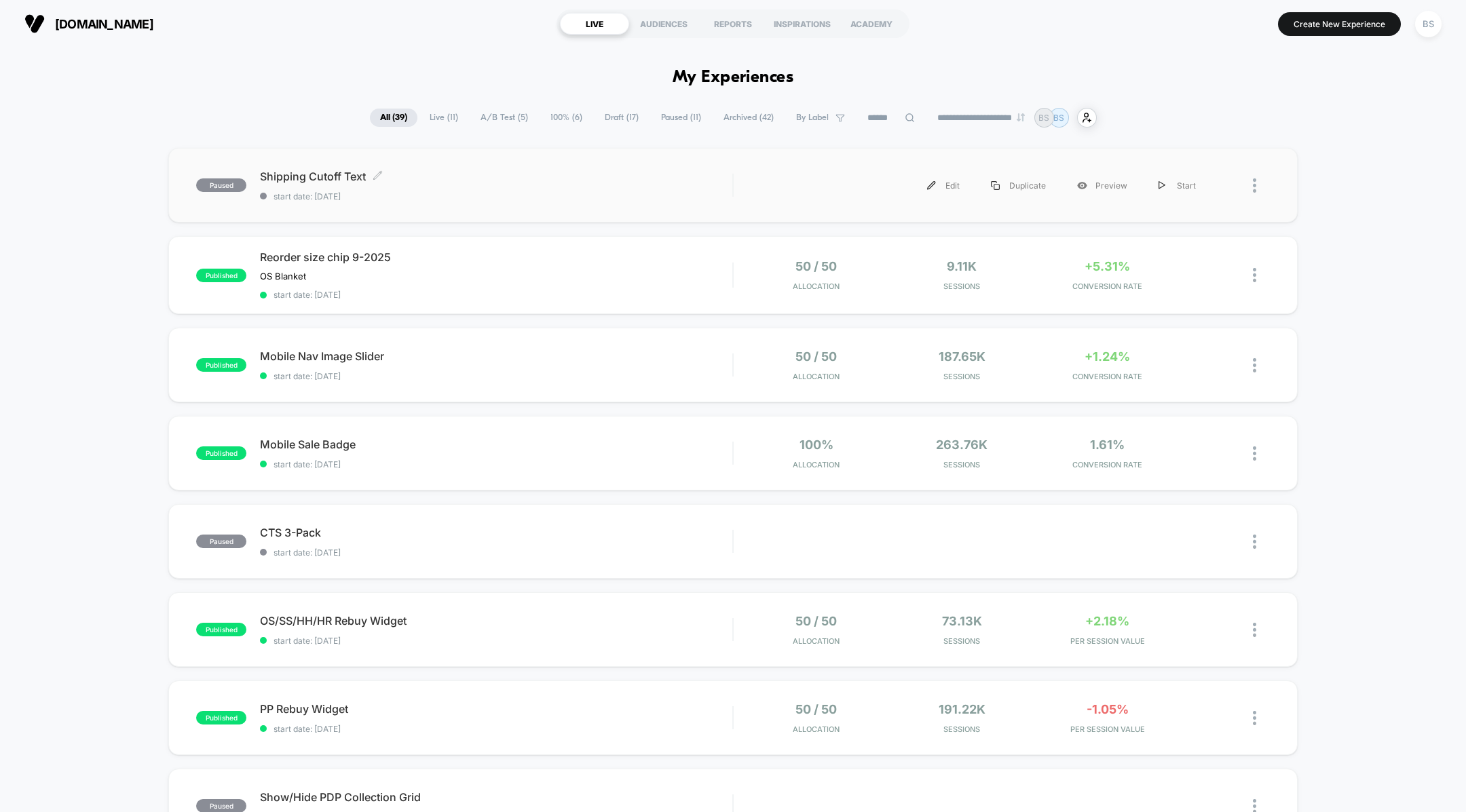
scroll to position [248, 0]
